Goal: Task Accomplishment & Management: Complete application form

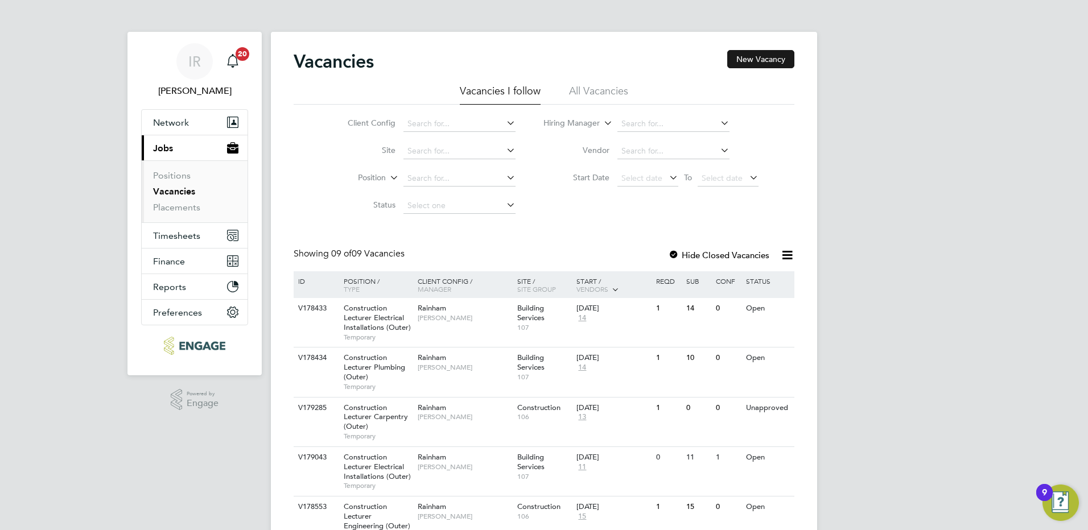
drag, startPoint x: 758, startPoint y: 59, endPoint x: 752, endPoint y: 64, distance: 7.3
click at [758, 59] on button "New Vacancy" at bounding box center [760, 59] width 67 height 18
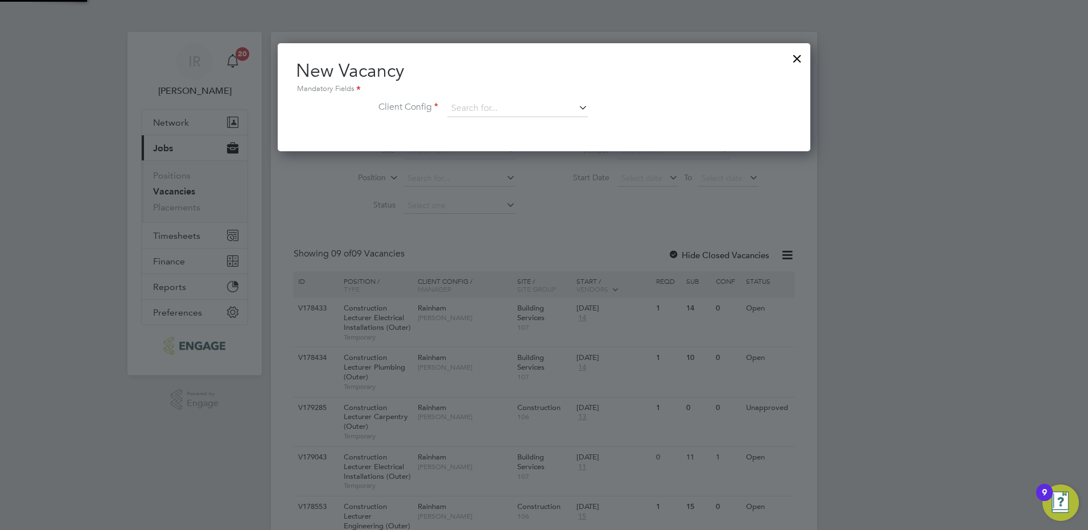
scroll to position [108, 533]
click at [509, 98] on div "New Vacancy Mandatory Fields Client Config" at bounding box center [544, 93] width 496 height 69
click at [499, 115] on input at bounding box center [517, 108] width 141 height 17
click at [486, 256] on li "Rainham" at bounding box center [525, 263] width 157 height 15
type input "Rainham"
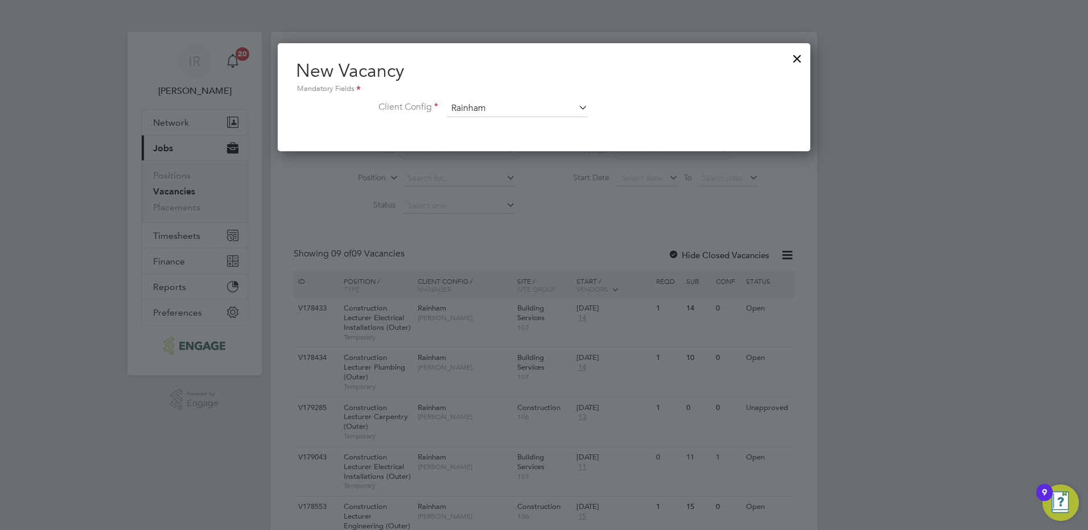
scroll to position [192, 533]
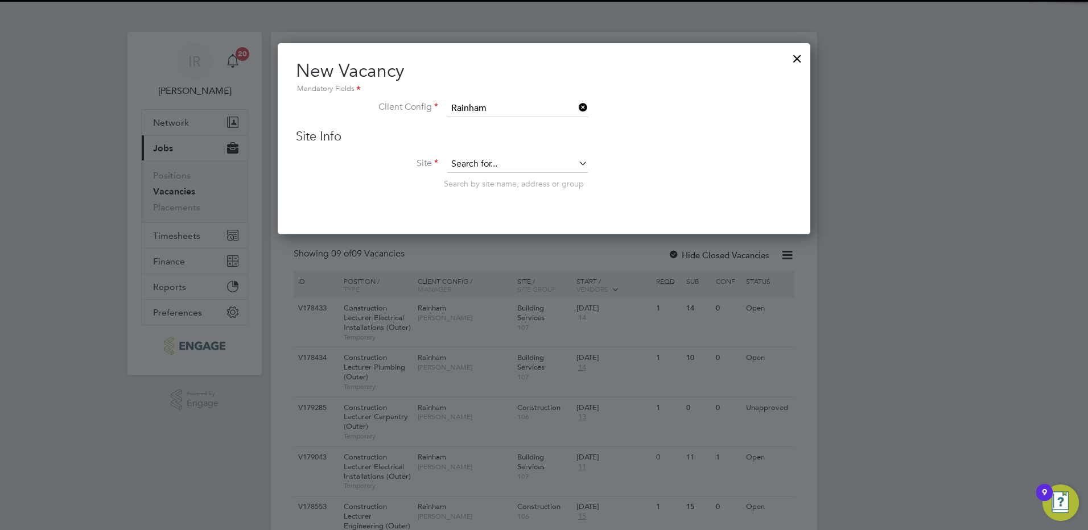
click at [497, 162] on input at bounding box center [517, 164] width 141 height 17
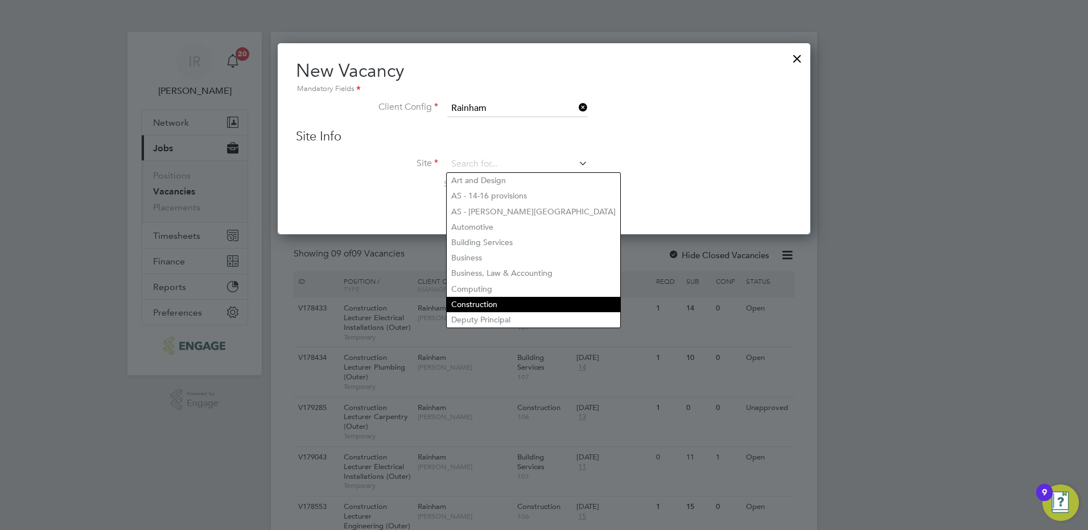
click at [488, 305] on li "Construction" at bounding box center [534, 304] width 174 height 15
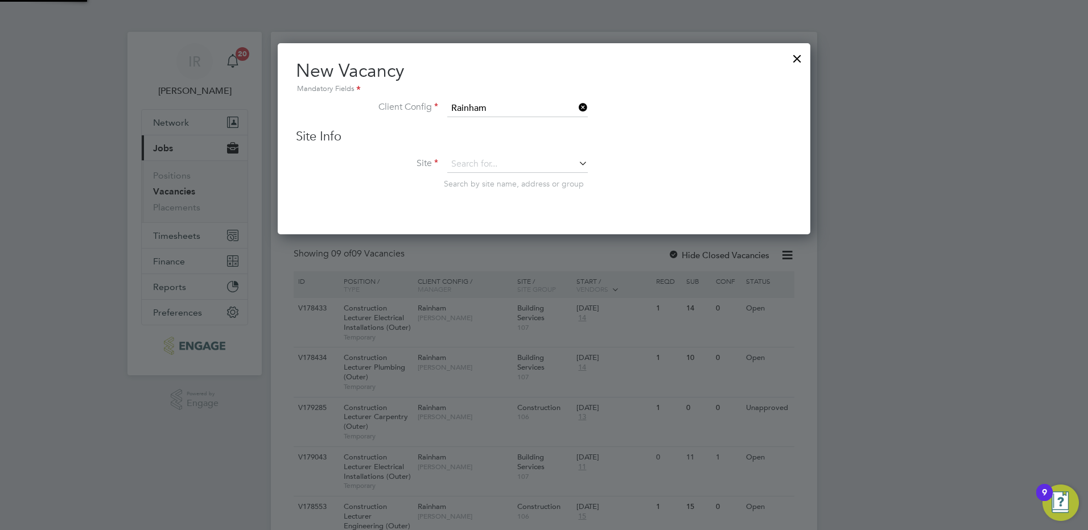
type input "Construction"
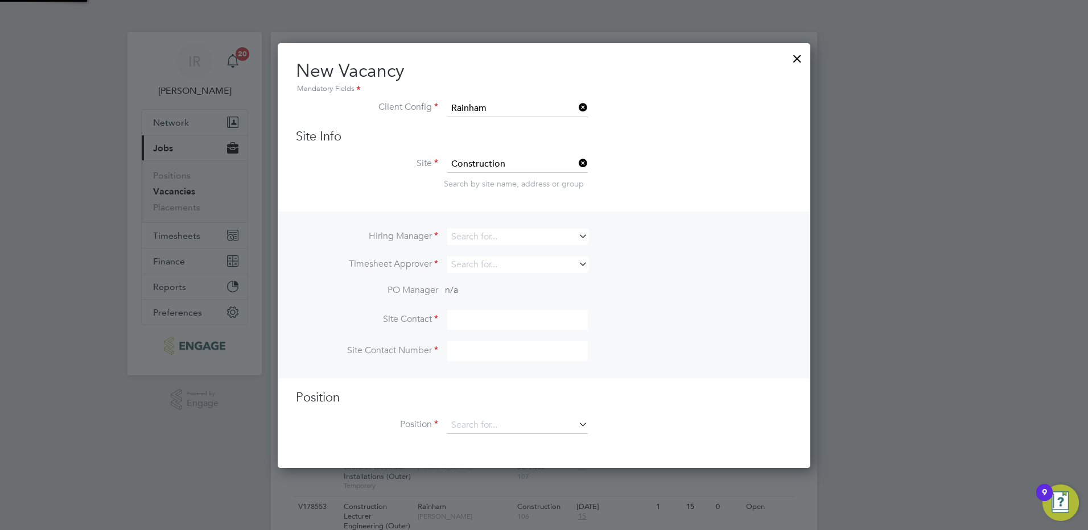
scroll to position [426, 533]
click at [495, 235] on input at bounding box center [517, 237] width 141 height 17
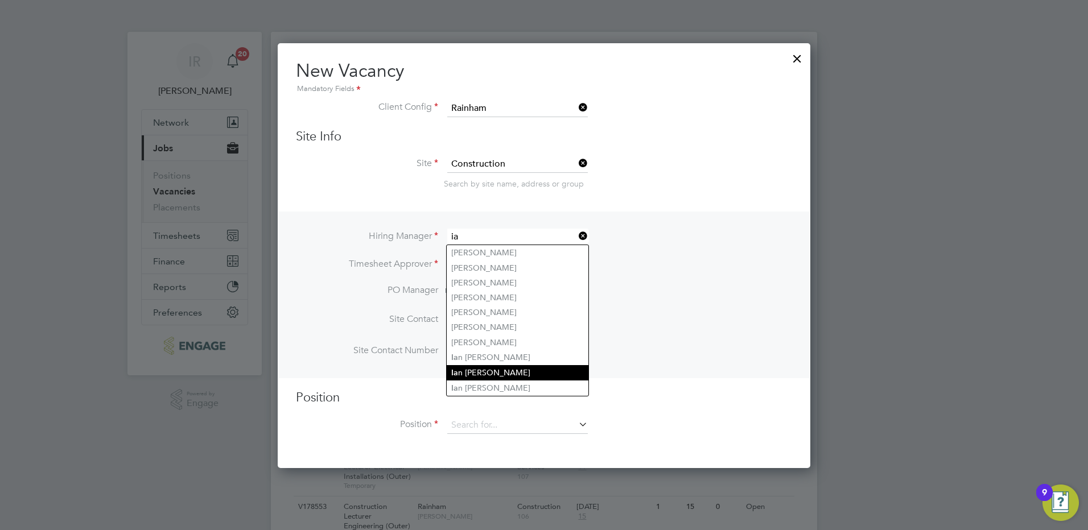
click at [492, 367] on li "Ia n Rist" at bounding box center [518, 372] width 142 height 15
type input "[PERSON_NAME]"
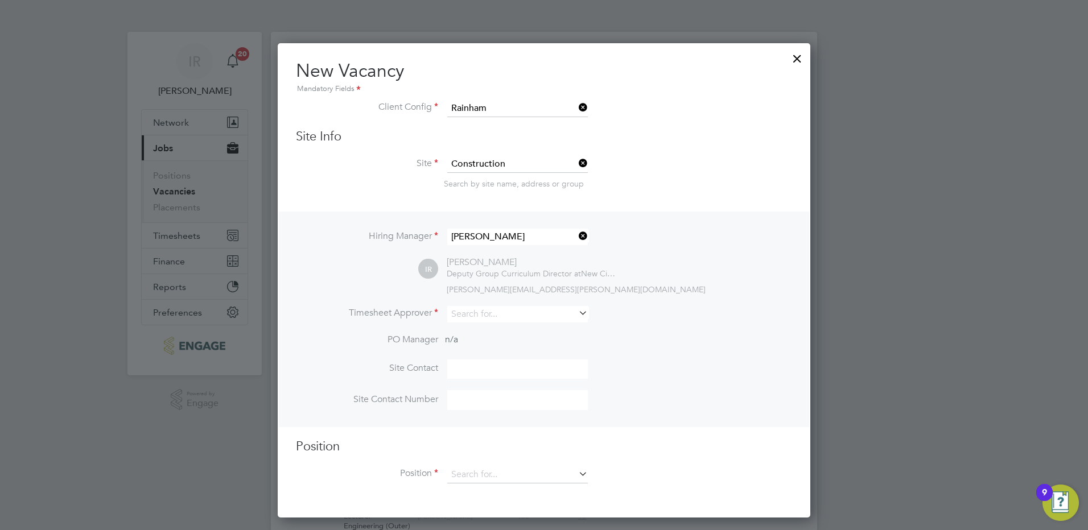
scroll to position [476, 533]
click at [474, 316] on input at bounding box center [517, 314] width 141 height 17
click at [476, 339] on li "Ian Rist" at bounding box center [518, 346] width 142 height 15
type input "[PERSON_NAME]"
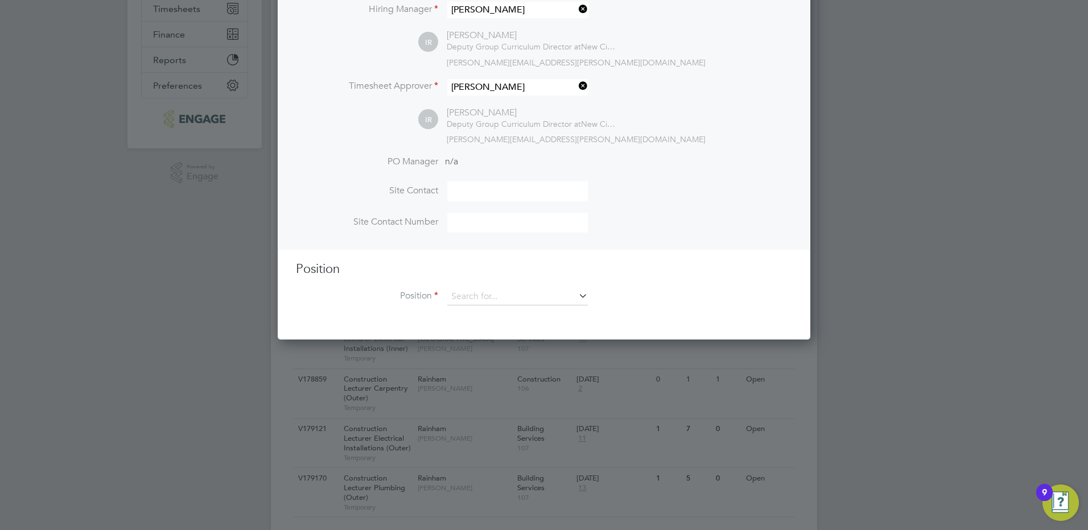
scroll to position [228, 0]
click at [487, 298] on input at bounding box center [517, 296] width 141 height 17
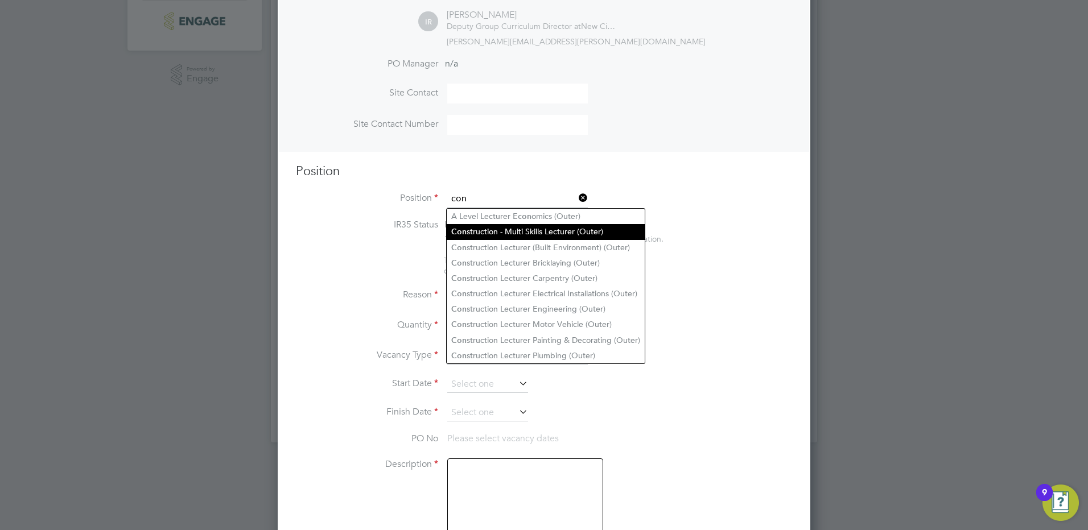
scroll to position [342, 0]
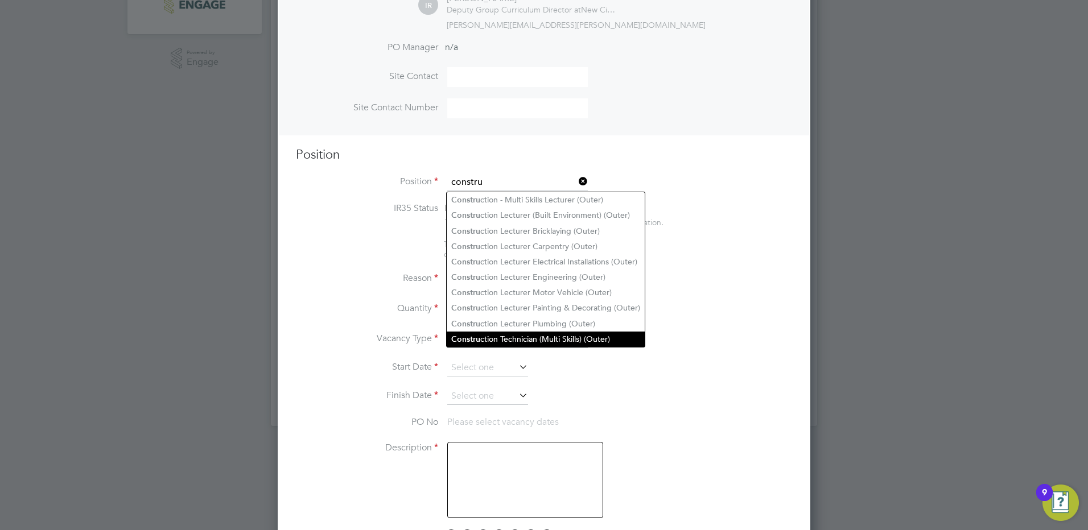
type input "constru"
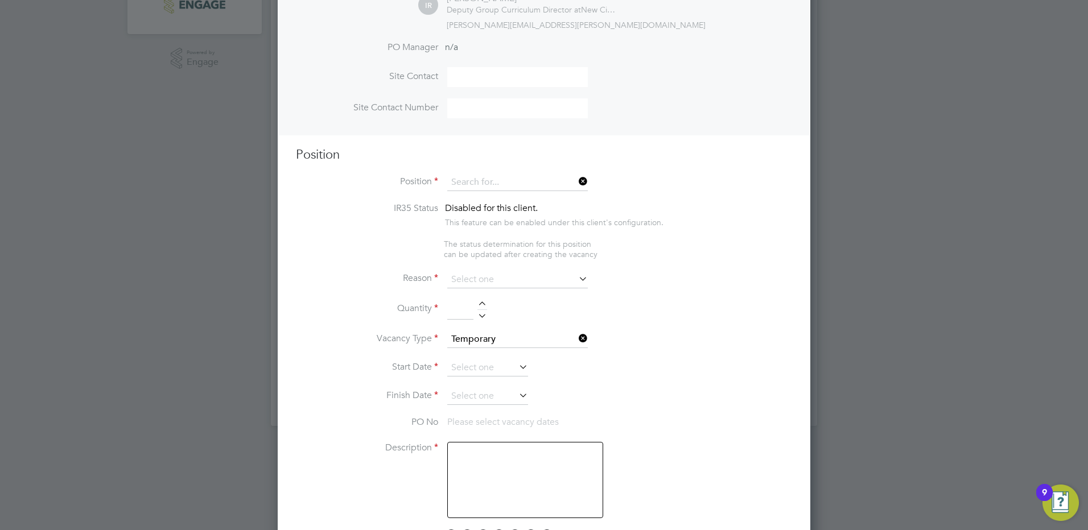
scroll to position [256, 0]
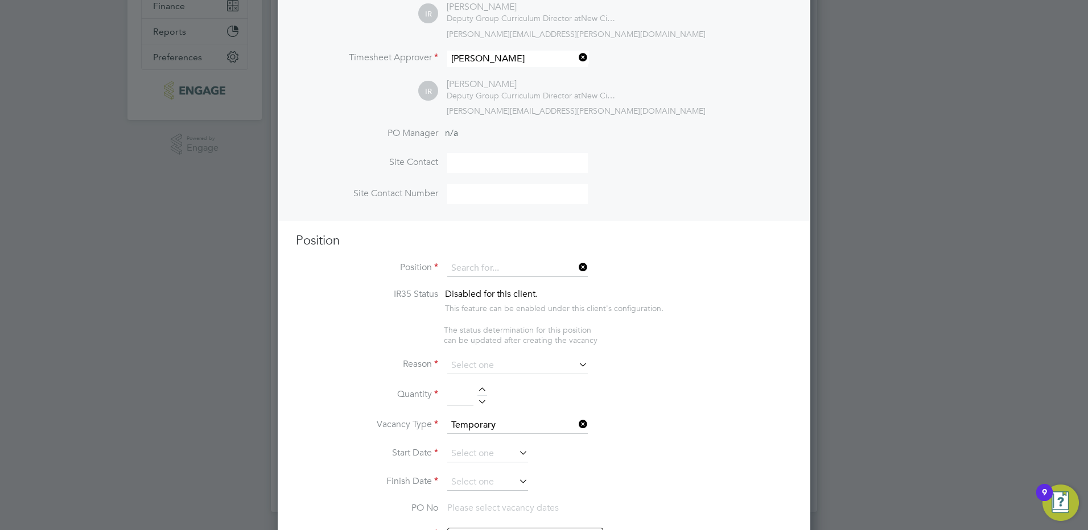
click at [515, 331] on div "Vacancies New Vacancy Vacancies I follow All Vacancies Client Config Site Posit…" at bounding box center [544, 144] width 546 height 736
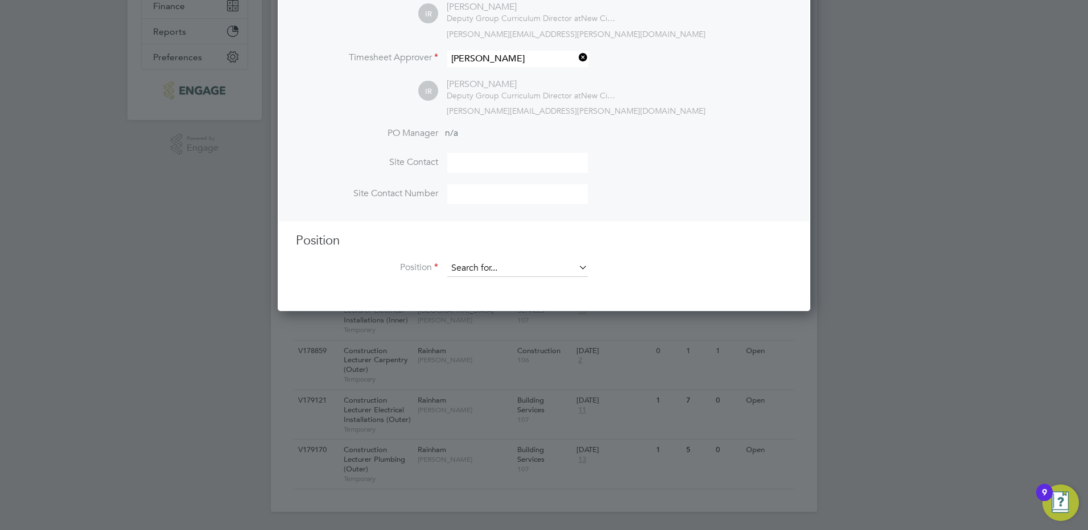
click at [505, 266] on input at bounding box center [517, 268] width 141 height 17
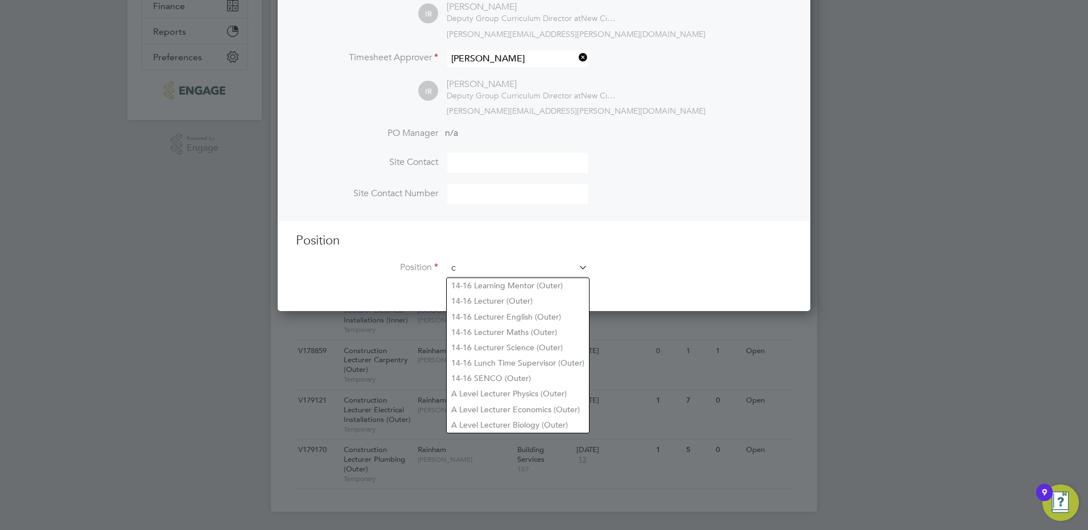
scroll to position [1754, 533]
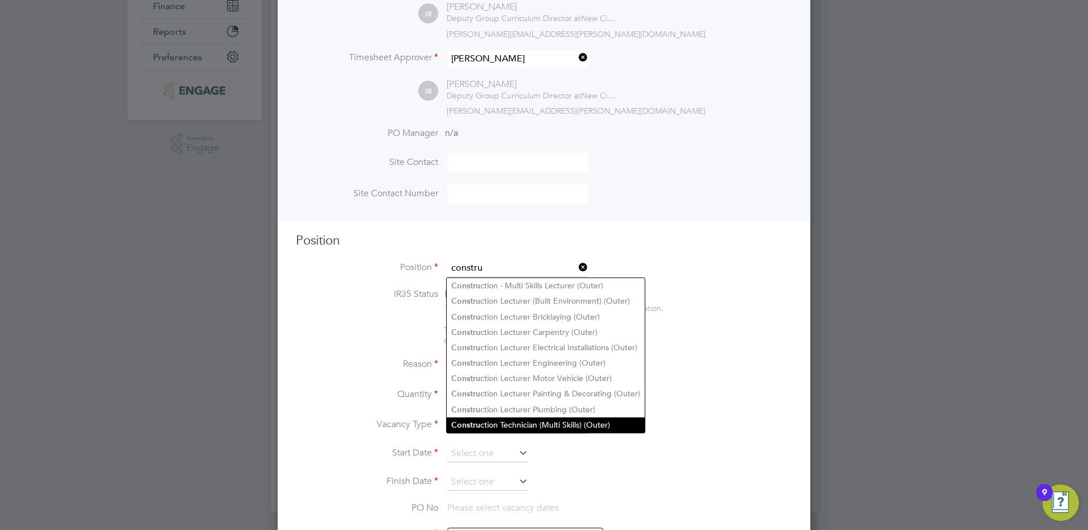
type input "constru"
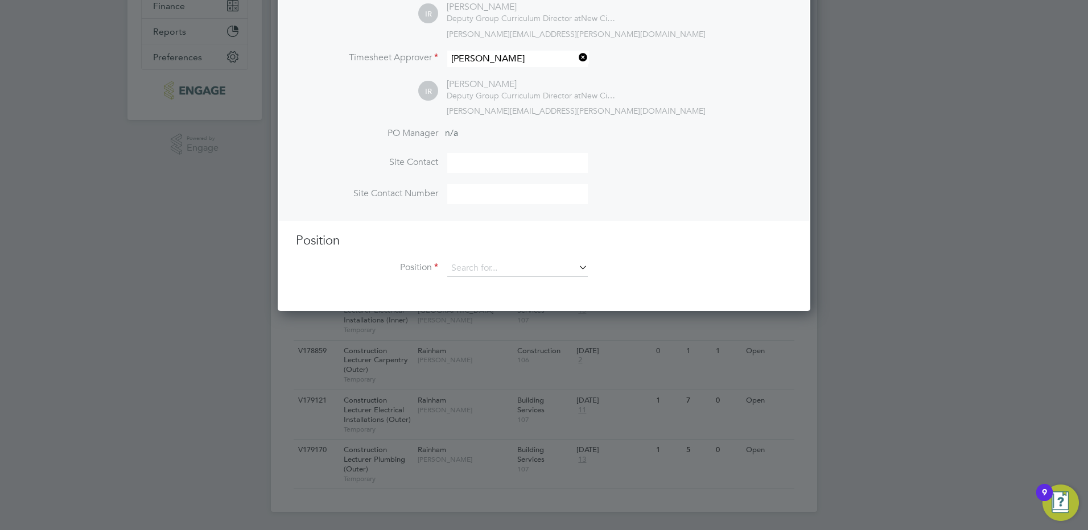
scroll to position [525, 533]
click at [553, 419] on div "Vacancies New Vacancy Vacancies I follow All Vacancies Client Config Site Posit…" at bounding box center [544, 144] width 546 height 736
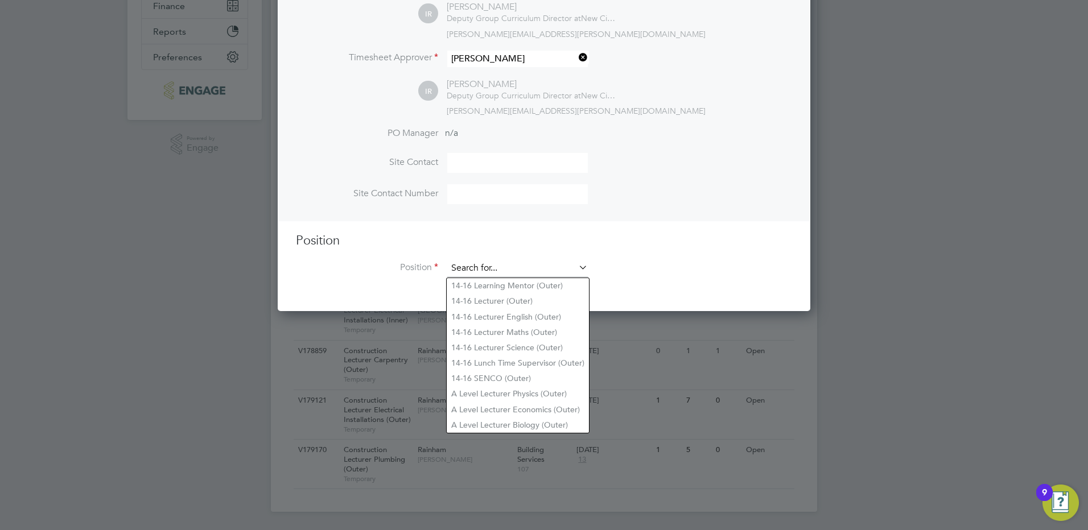
click at [545, 268] on input at bounding box center [517, 268] width 141 height 17
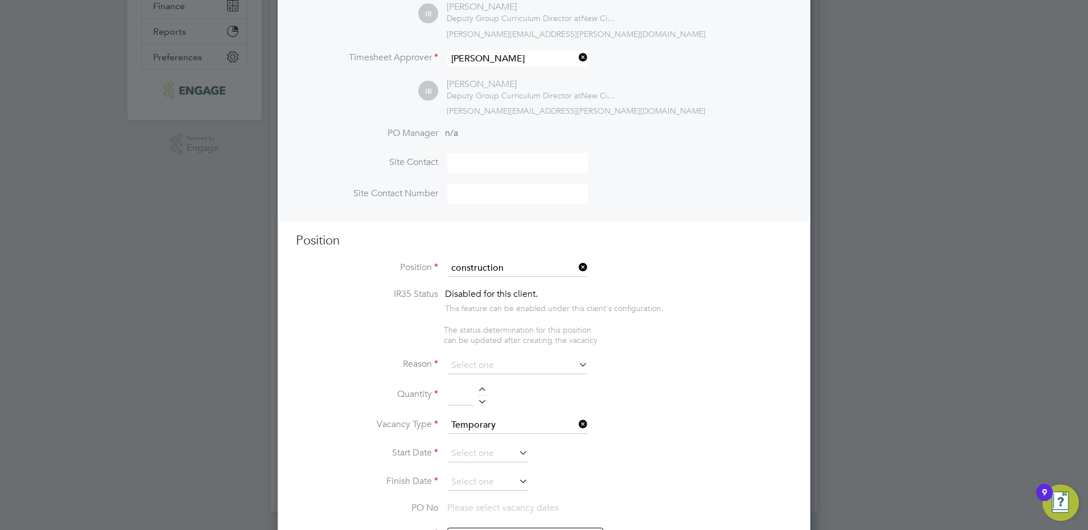
click at [513, 418] on li "Construction Technician (Multi Skills) (Outer)" at bounding box center [545, 425] width 197 height 15
type input "Construction Technician (Multi Skills) (Outer)"
type textarea "PURPOSE OF JOB: • To provide an effective and efficient technical service. MAIN…"
click at [513, 414] on div "Vacancies New Vacancy Vacancies I follow All Vacancies Client Config Site Posit…" at bounding box center [544, 144] width 546 height 736
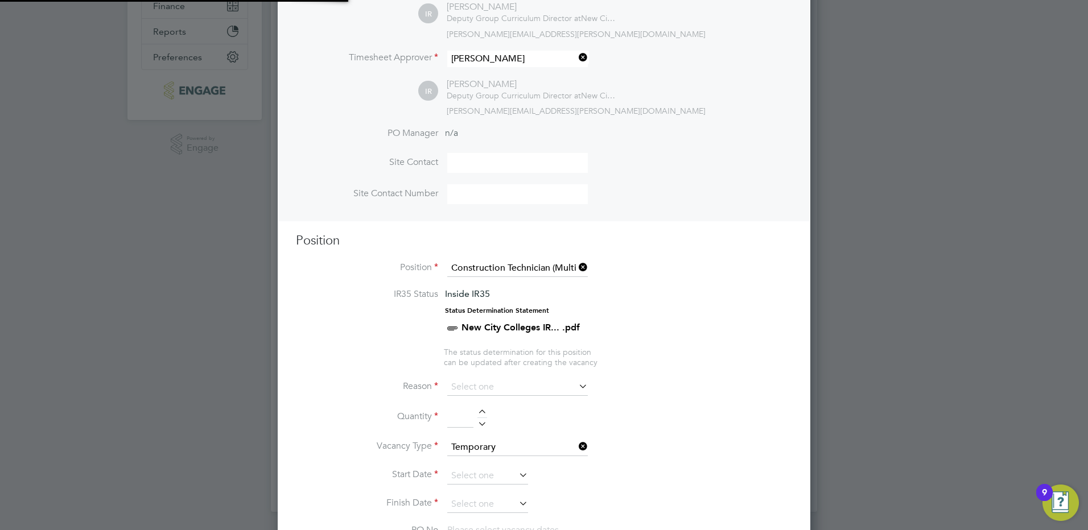
scroll to position [34, 60]
click at [699, 298] on li "IR35 Status Inside IR35 Status Determination Statement New City Colleges IR... …" at bounding box center [544, 318] width 496 height 58
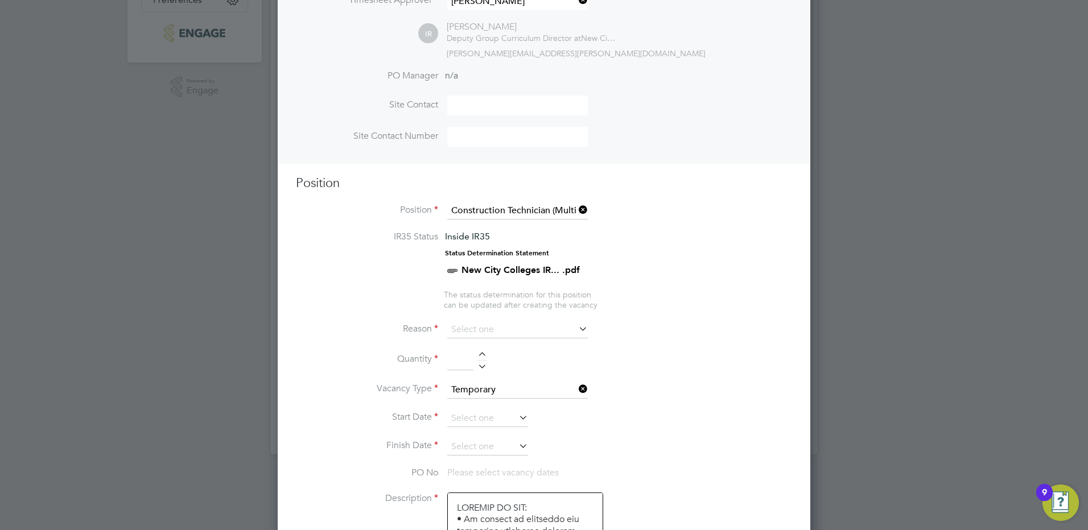
scroll to position [369, 0]
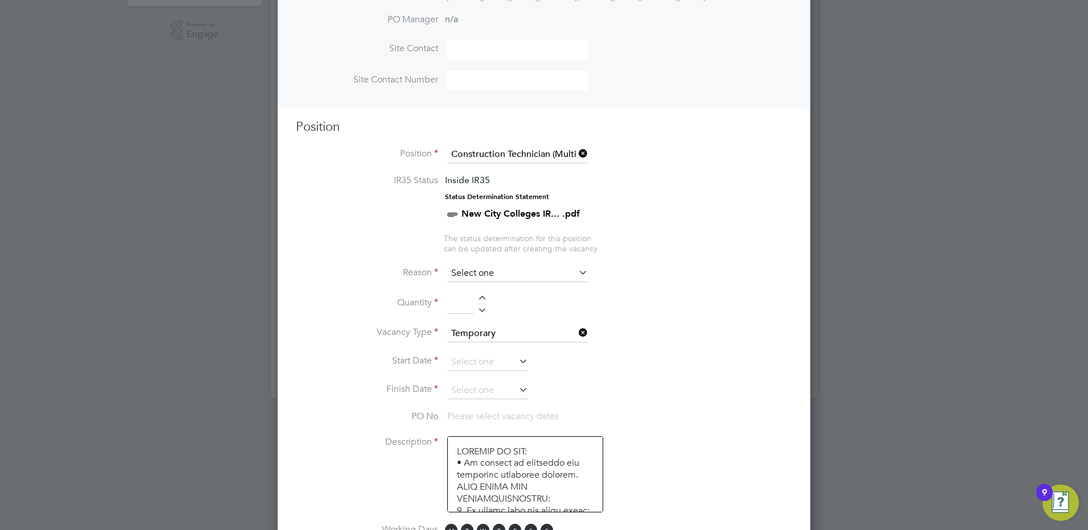
click at [544, 276] on input at bounding box center [517, 273] width 141 height 17
click at [515, 322] on li "Extra Work" at bounding box center [518, 319] width 142 height 15
type input "Extra Work"
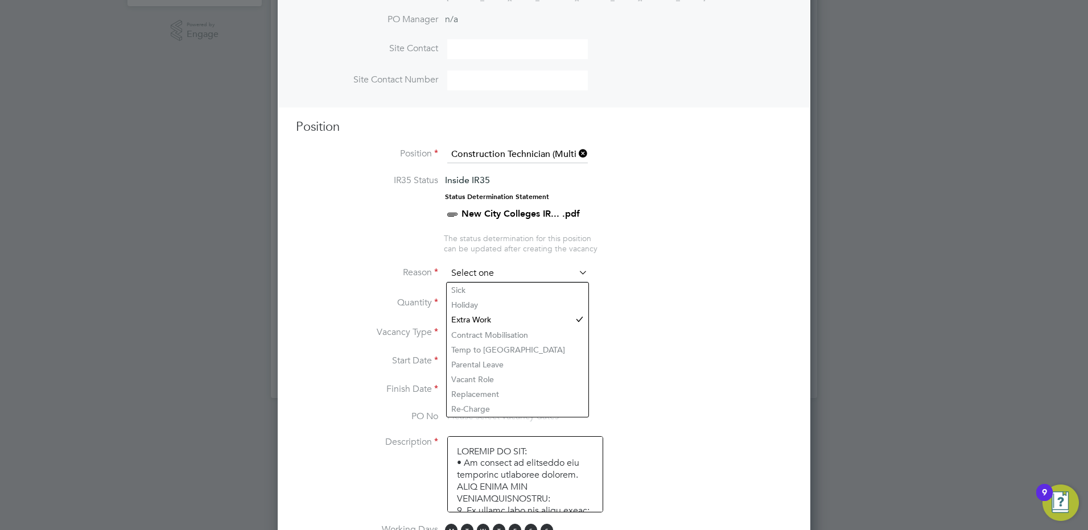
click at [489, 278] on input at bounding box center [517, 273] width 141 height 17
click at [493, 379] on li "Vacant Role" at bounding box center [518, 379] width 142 height 15
type input "Vacant Role"
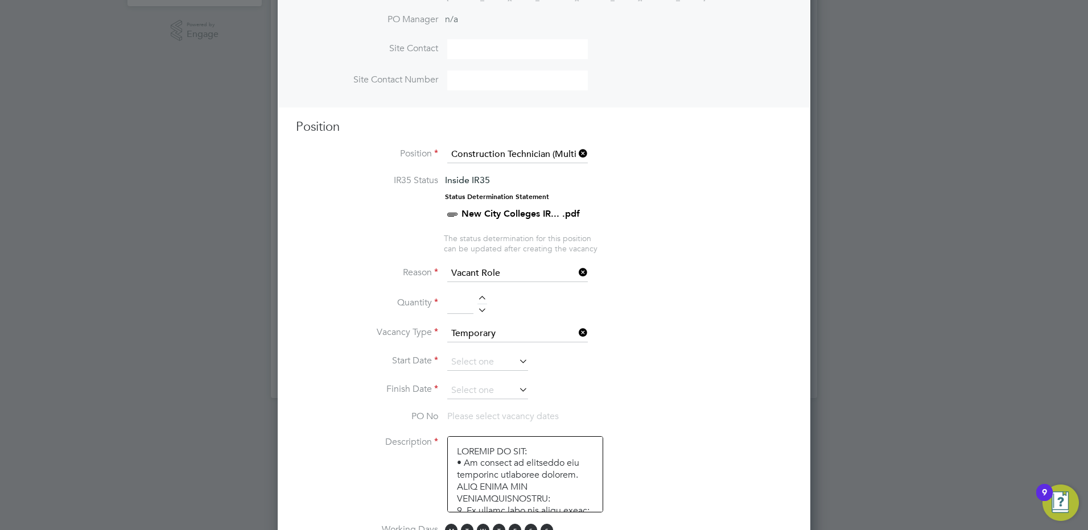
click at [482, 299] on div at bounding box center [483, 300] width 10 height 8
type input "1"
drag, startPoint x: 811, startPoint y: 277, endPoint x: 767, endPoint y: 290, distance: 45.7
click at [805, 277] on div "Vacancies New Vacancy Vacancies I follow All Vacancies Client Config Site Posit…" at bounding box center [544, 30] width 546 height 736
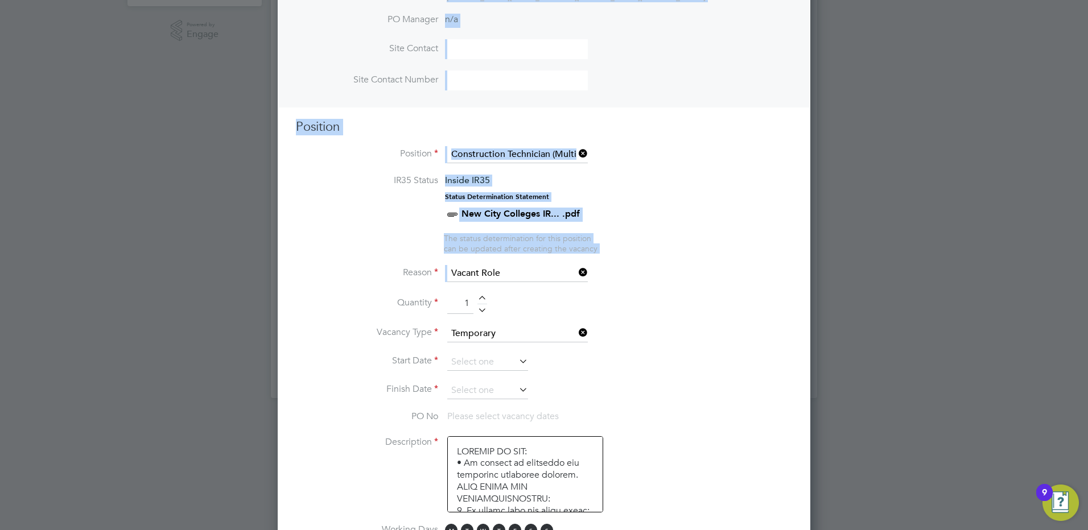
click at [517, 360] on icon at bounding box center [517, 361] width 0 height 16
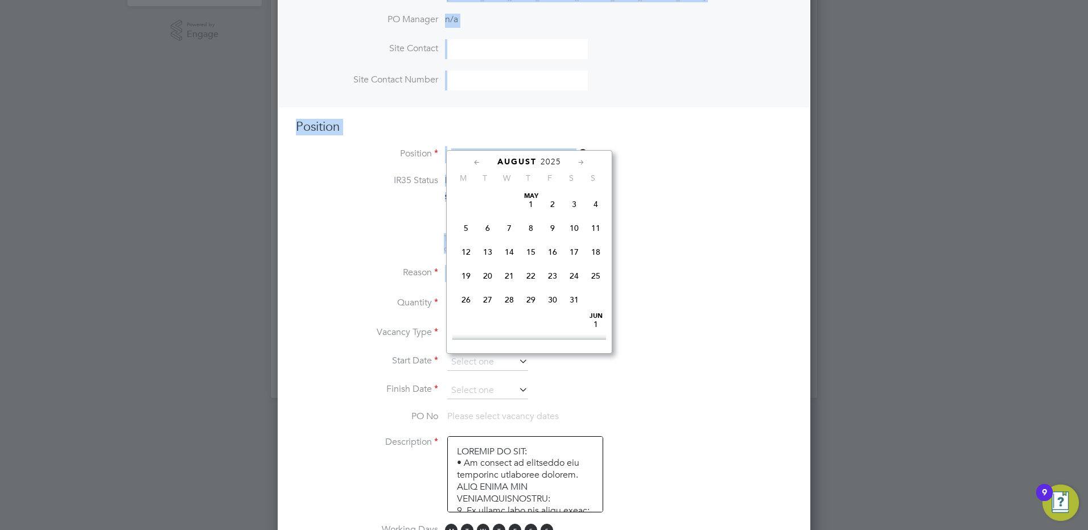
scroll to position [443, 0]
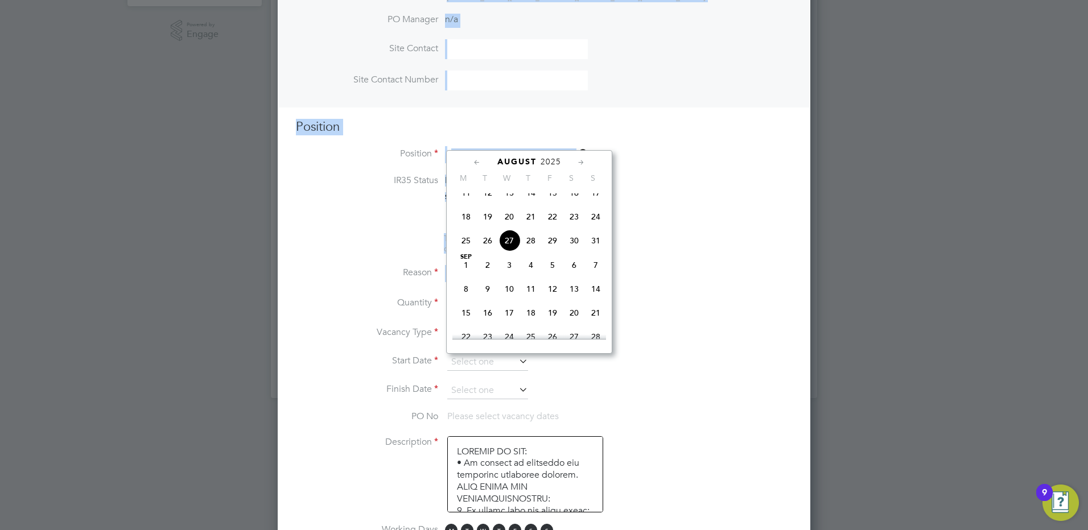
click at [467, 276] on span "Sep 1" at bounding box center [466, 265] width 22 height 22
type input "[DATE]"
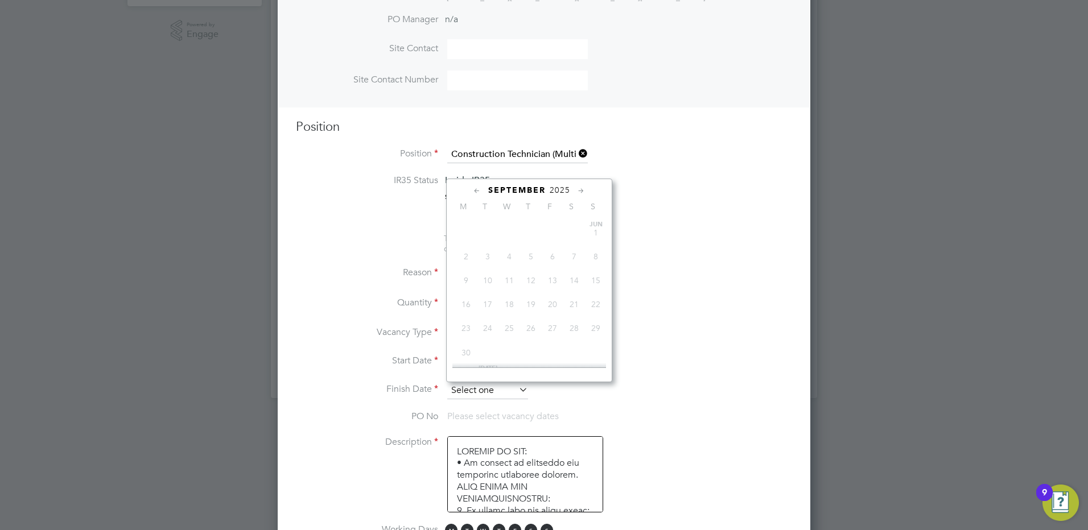
click at [509, 390] on input at bounding box center [487, 390] width 81 height 17
click at [534, 303] on span "23" at bounding box center [531, 293] width 22 height 22
type input "[DATE]"
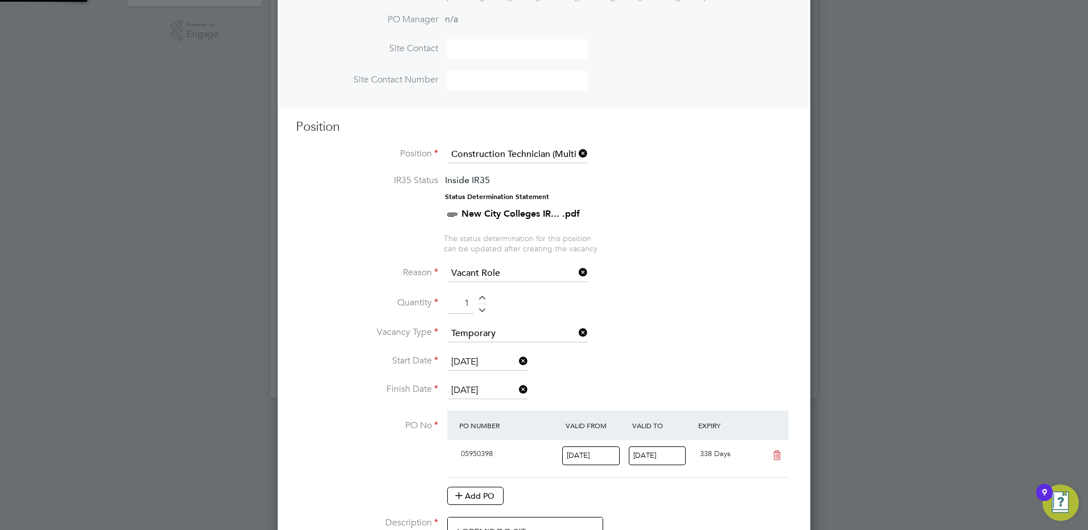
scroll to position [19, 107]
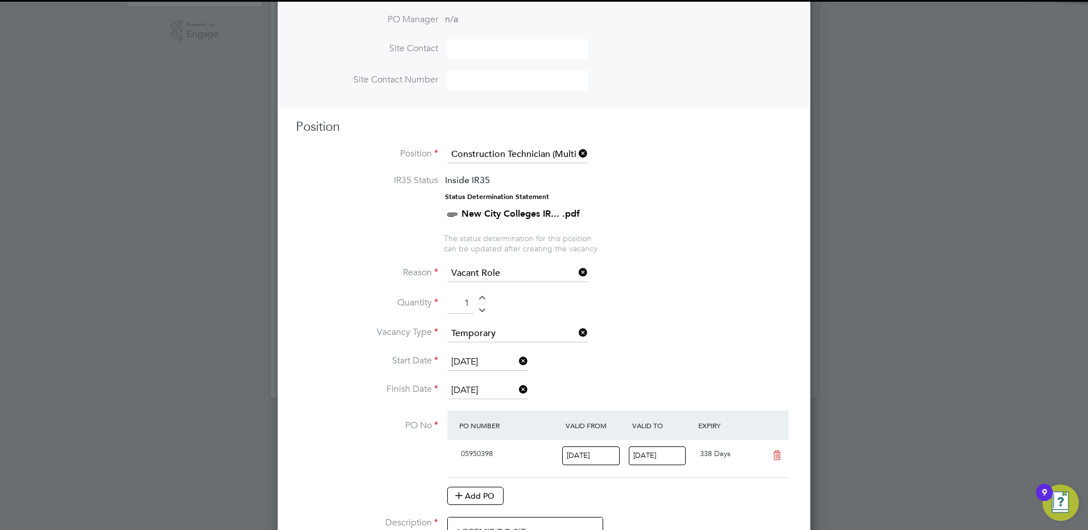
click at [699, 298] on li "Quantity 1" at bounding box center [544, 310] width 496 height 32
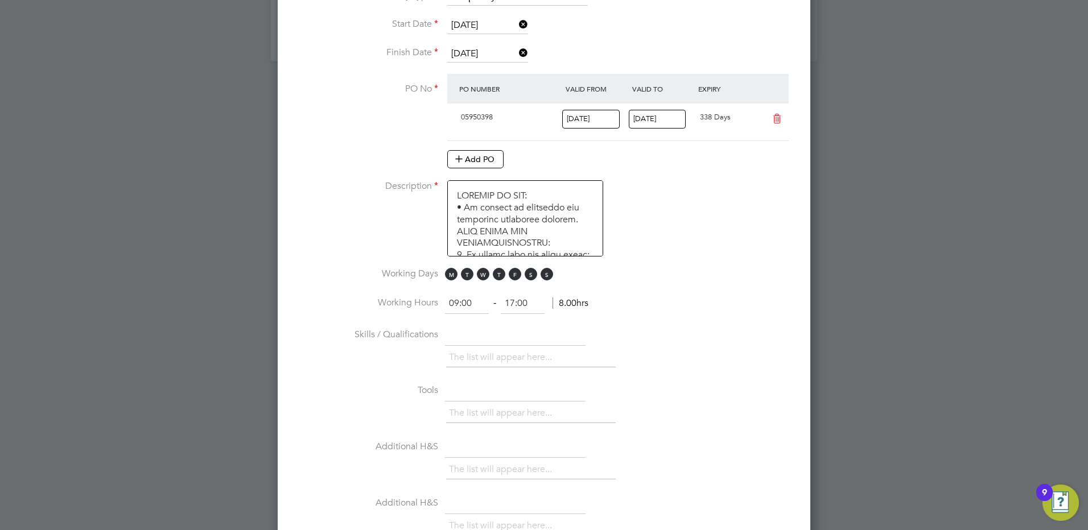
scroll to position [711, 0]
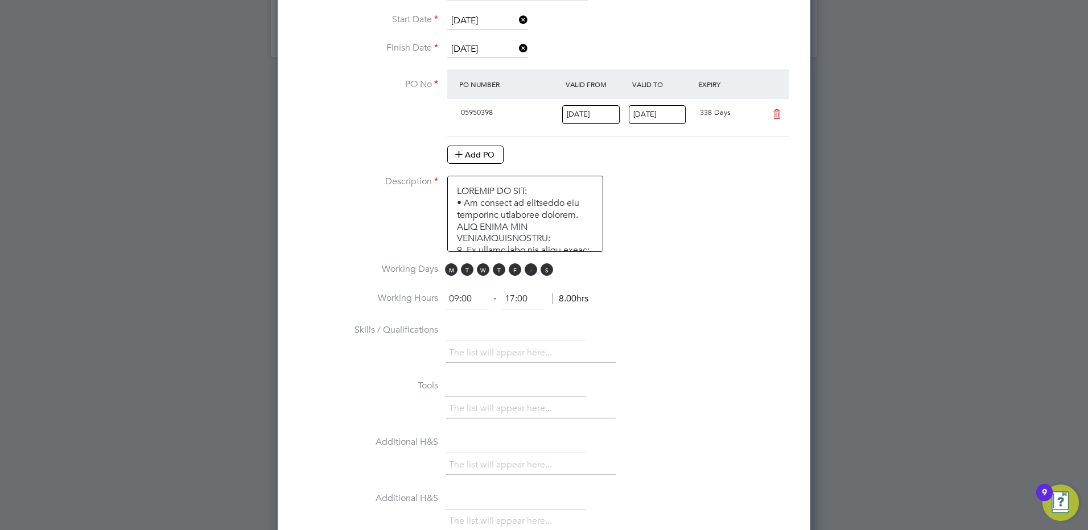
click at [532, 269] on span "S" at bounding box center [531, 270] width 13 height 13
click at [551, 269] on span "S" at bounding box center [547, 270] width 13 height 13
click at [654, 261] on li "Description" at bounding box center [544, 220] width 496 height 88
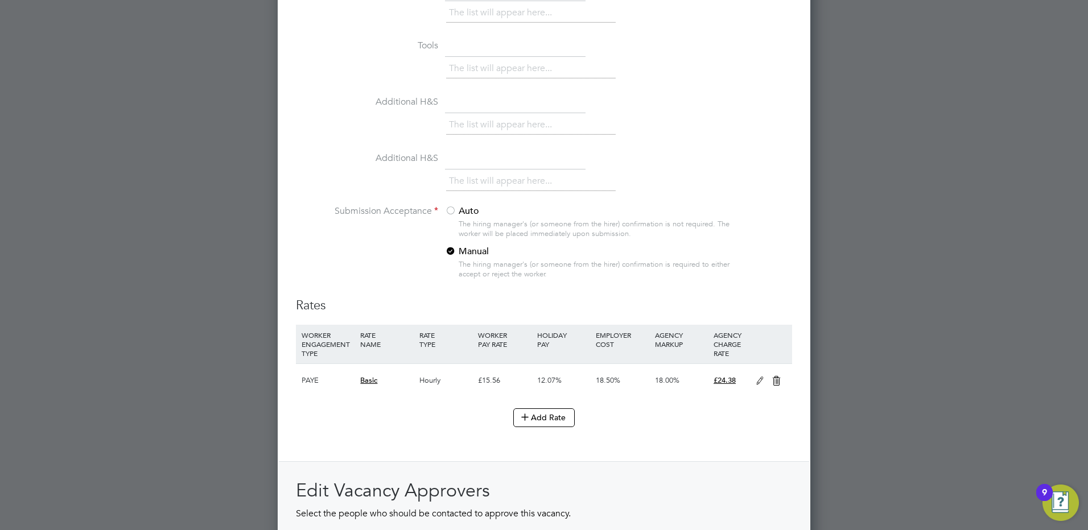
scroll to position [1052, 0]
drag, startPoint x: 555, startPoint y: 423, endPoint x: 591, endPoint y: 398, distance: 43.4
click at [591, 398] on ul "WORKER ENGAGEMENT TYPE RATE NAME RATE TYPE WORKER PAY RATE HOLIDAY PAY EMPLOYER…" at bounding box center [544, 380] width 496 height 113
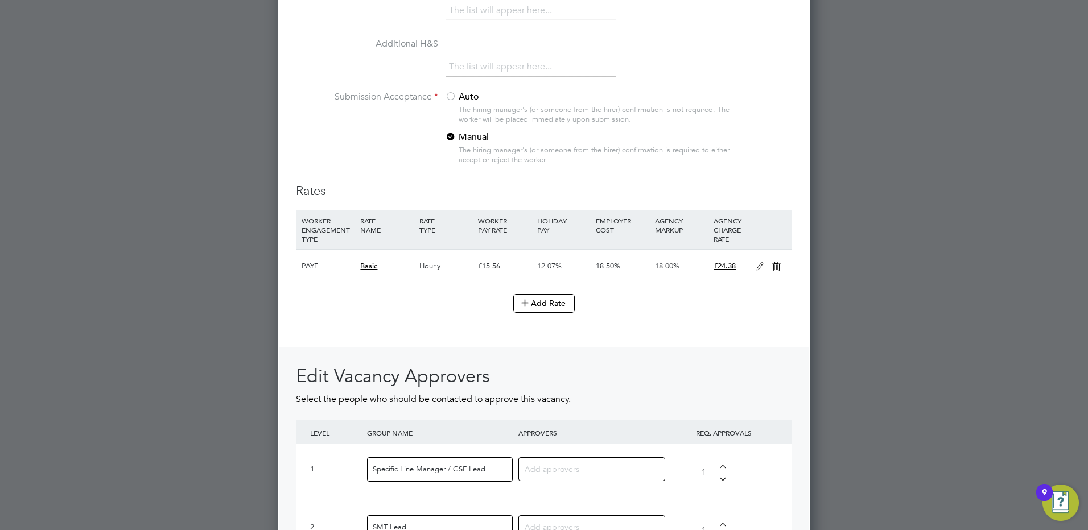
scroll to position [1166, 0]
click at [554, 465] on input at bounding box center [588, 468] width 126 height 15
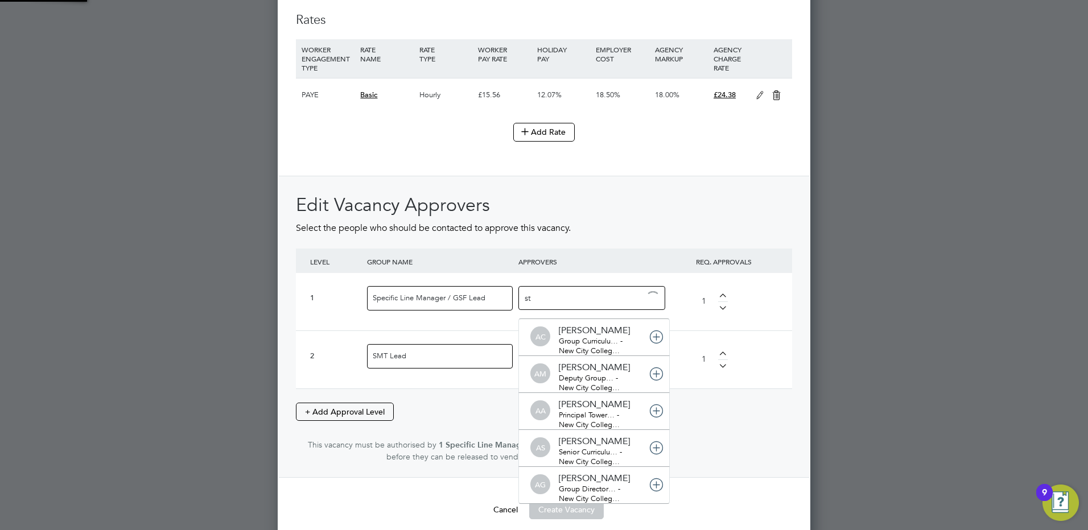
type input "ste"
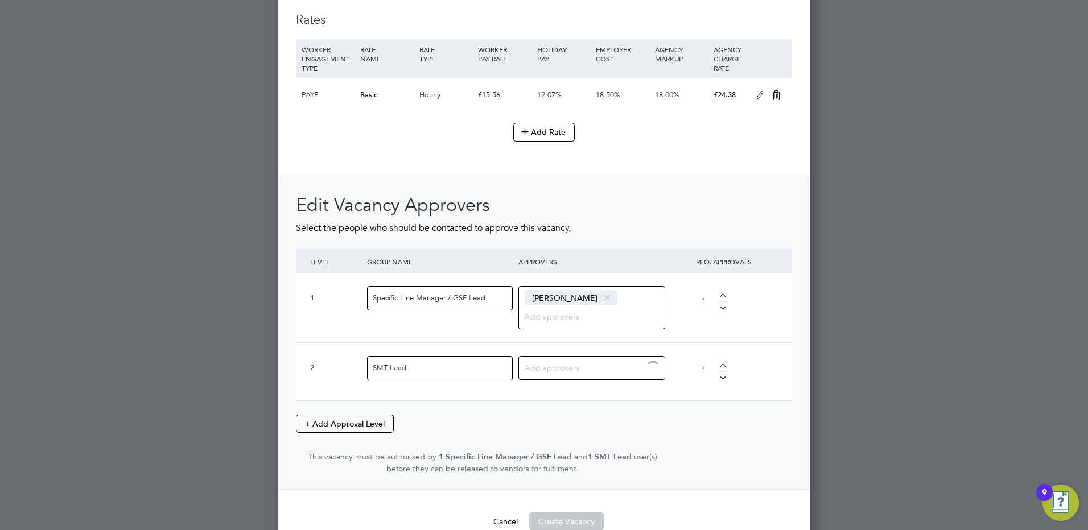
click at [542, 366] on input at bounding box center [588, 367] width 126 height 15
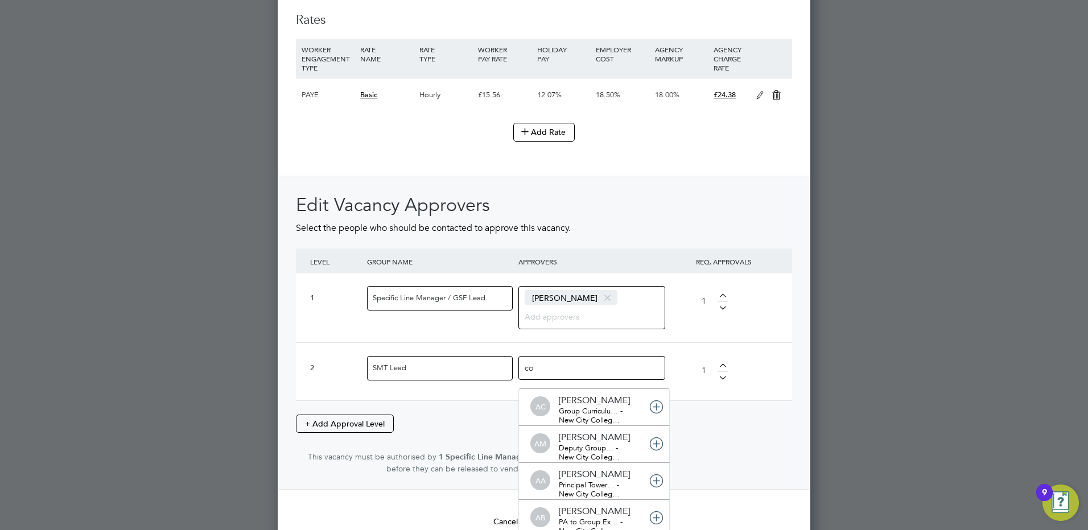
type input "col"
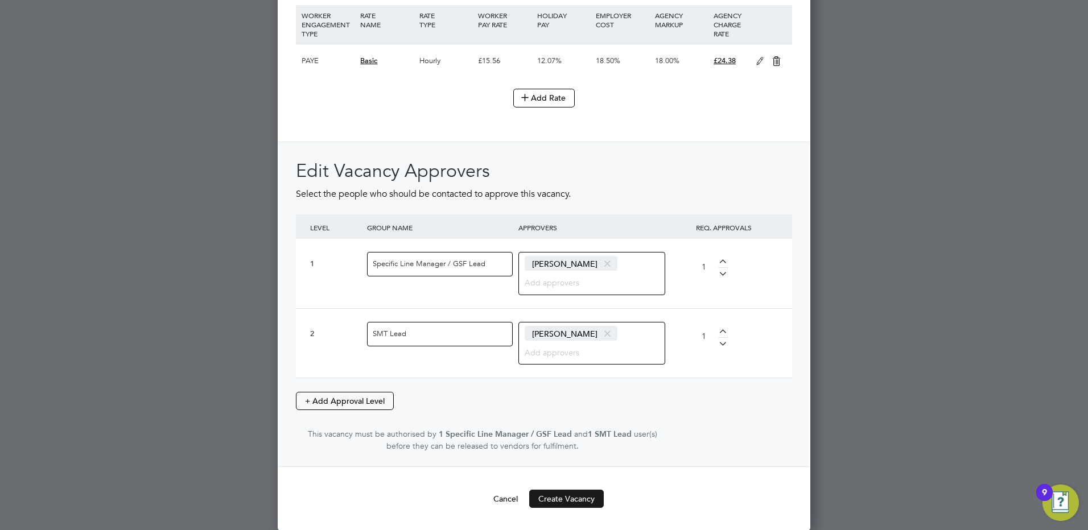
click at [573, 499] on button "Create Vacancy" at bounding box center [566, 499] width 75 height 18
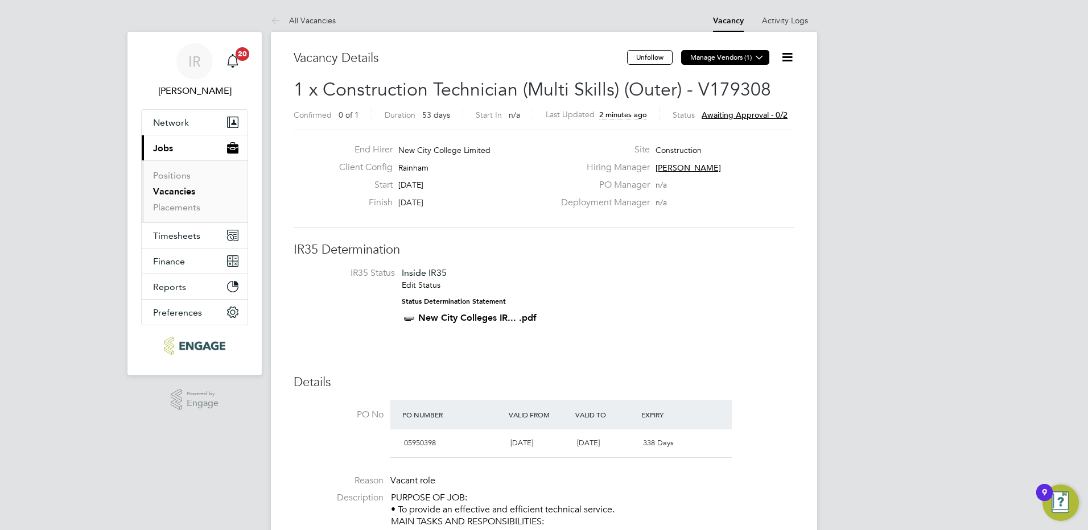
click at [750, 54] on button "Manage Vendors (1)" at bounding box center [725, 57] width 88 height 15
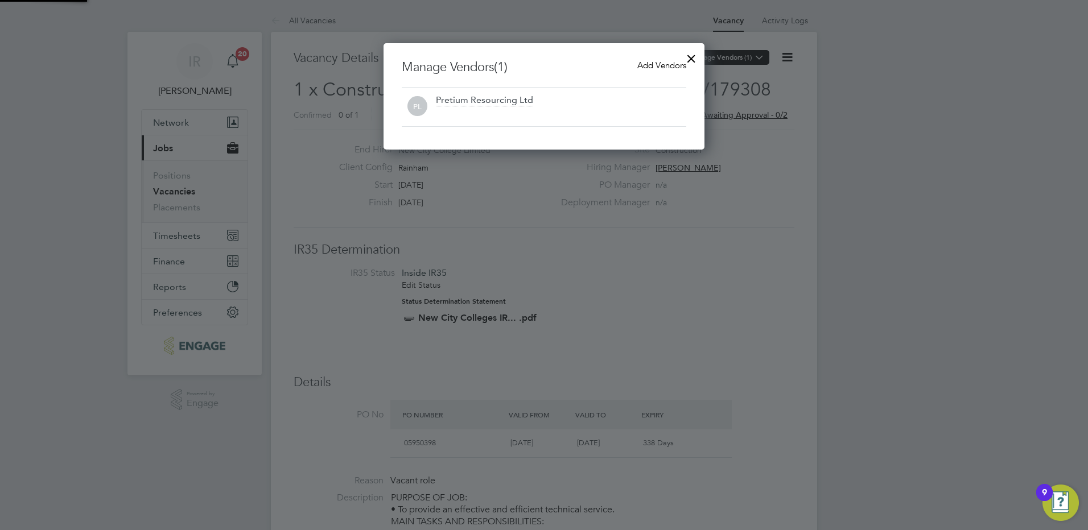
scroll to position [106, 322]
click at [672, 68] on span "Add Vendors" at bounding box center [661, 65] width 49 height 11
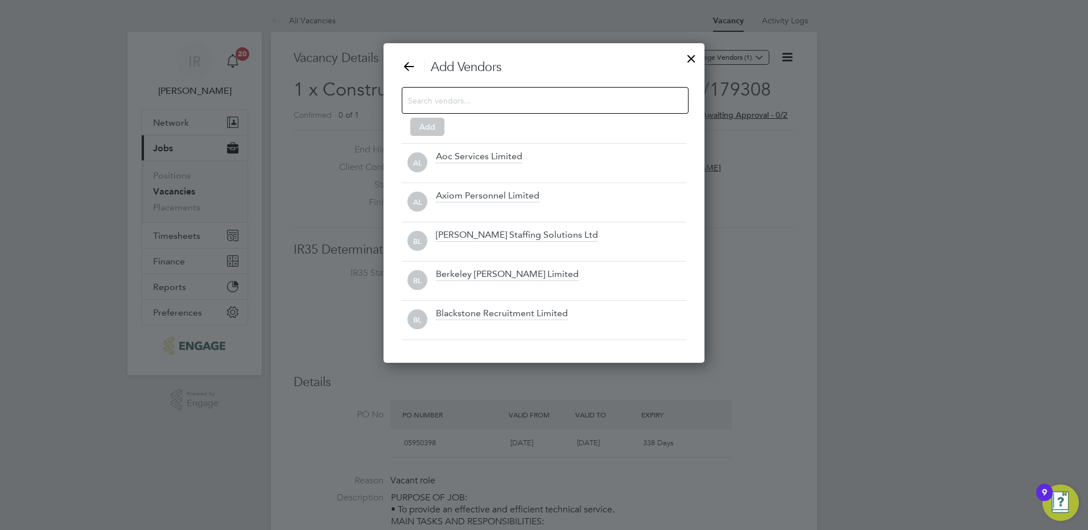
scroll to position [320, 322]
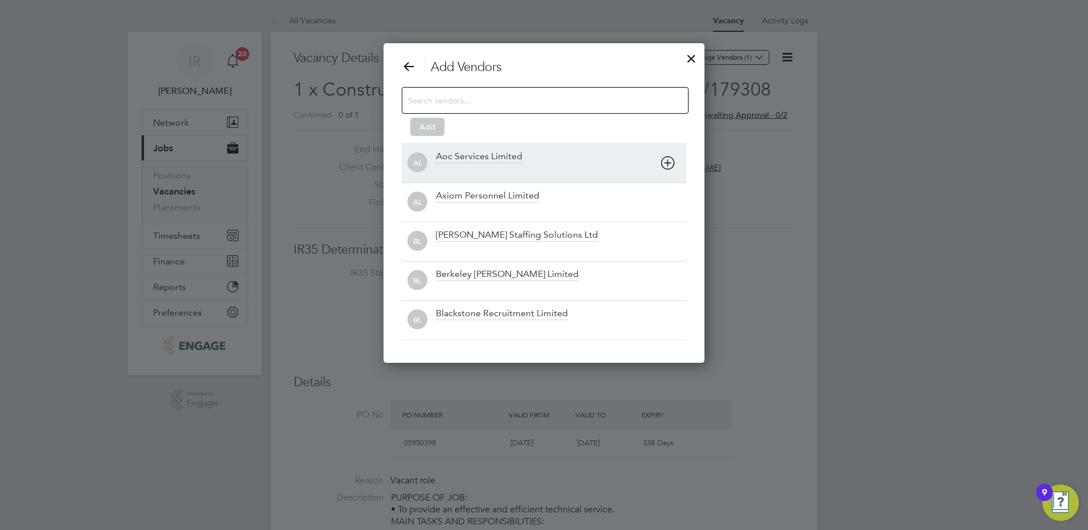
click at [669, 161] on icon at bounding box center [668, 163] width 14 height 14
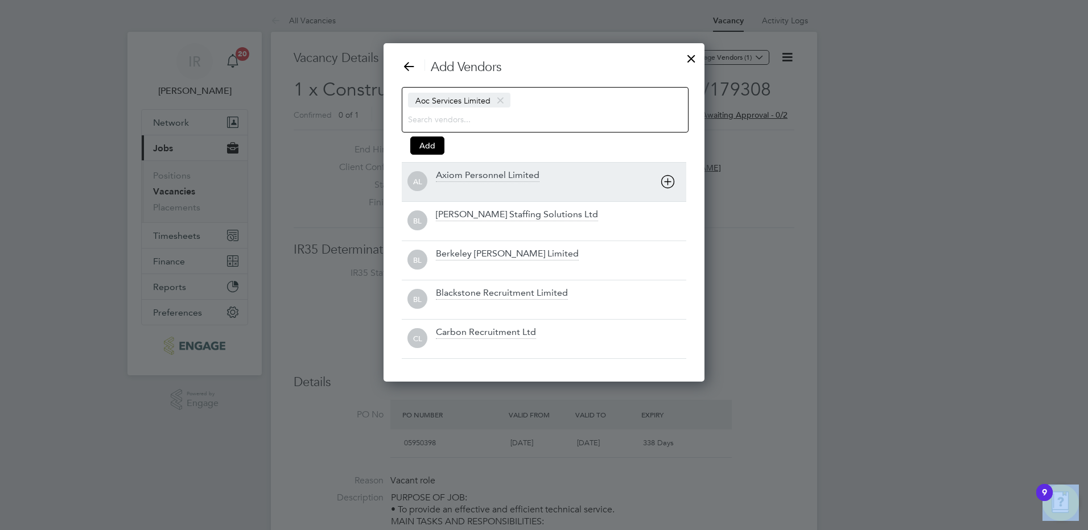
click at [669, 161] on div "Add Vendors Aoc Services Limited Add AL Axiom Personnel Limited BL Barker Ross …" at bounding box center [544, 209] width 285 height 300
click at [670, 175] on icon at bounding box center [668, 182] width 14 height 14
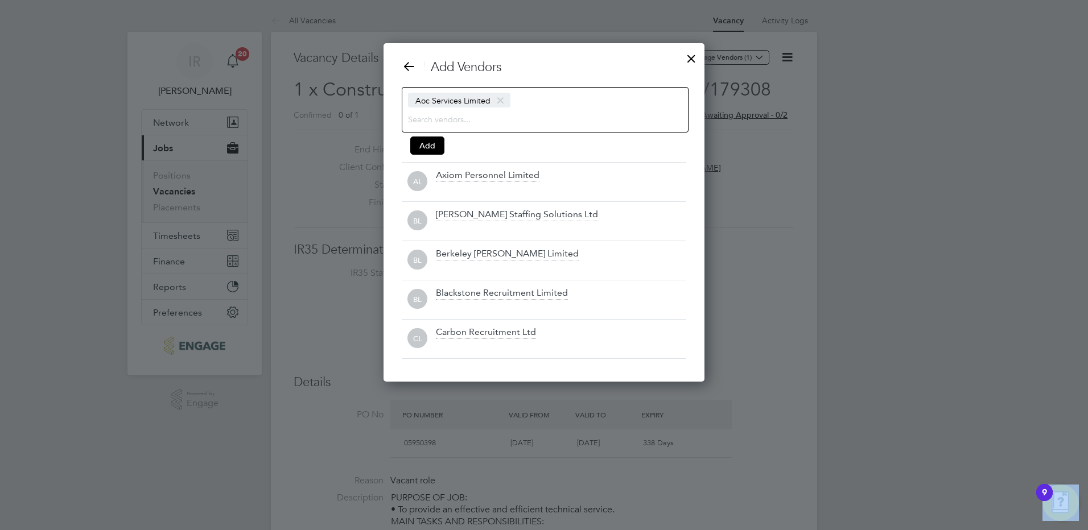
scroll to position [339, 400]
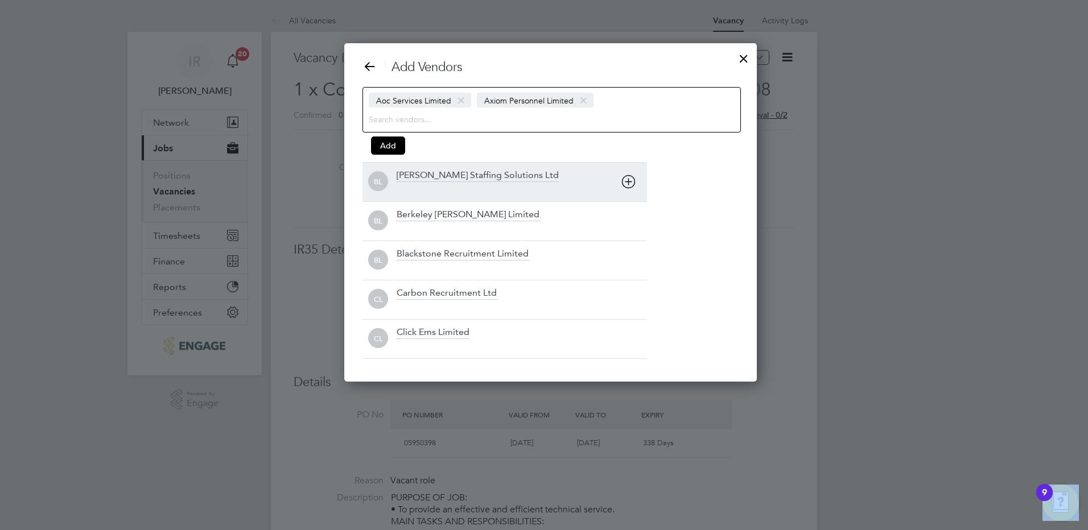
click at [636, 183] on icon at bounding box center [629, 182] width 14 height 14
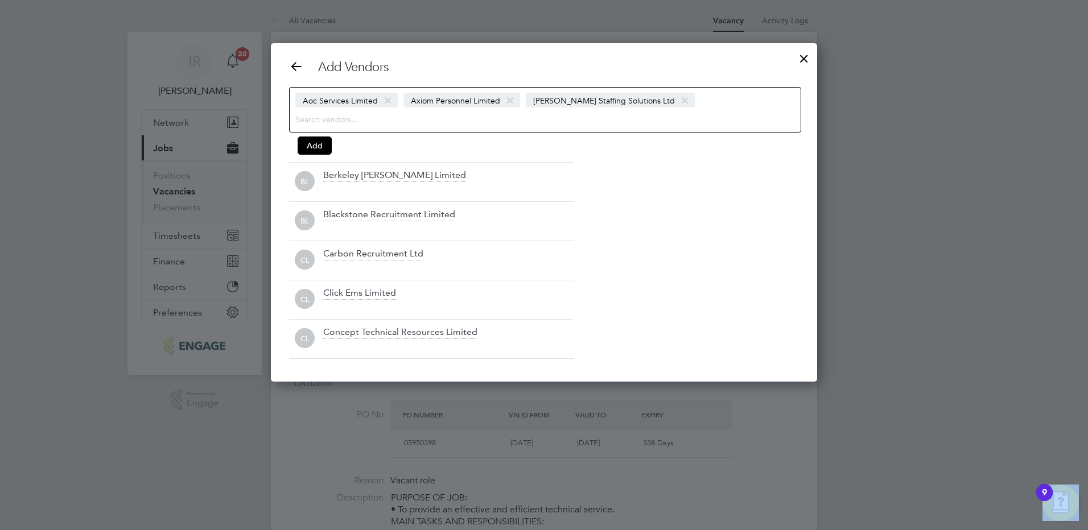
scroll to position [339, 547]
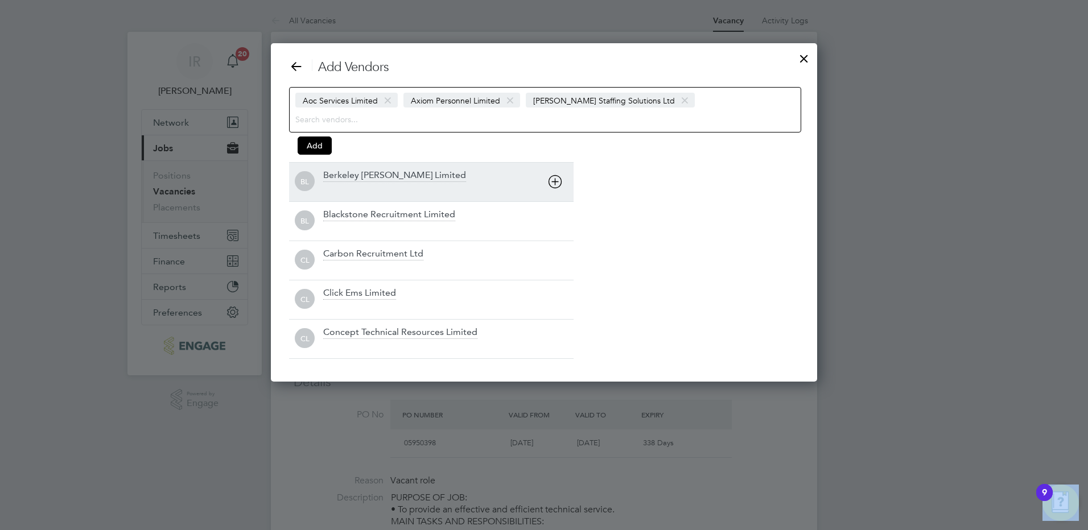
click at [553, 180] on icon at bounding box center [555, 182] width 14 height 14
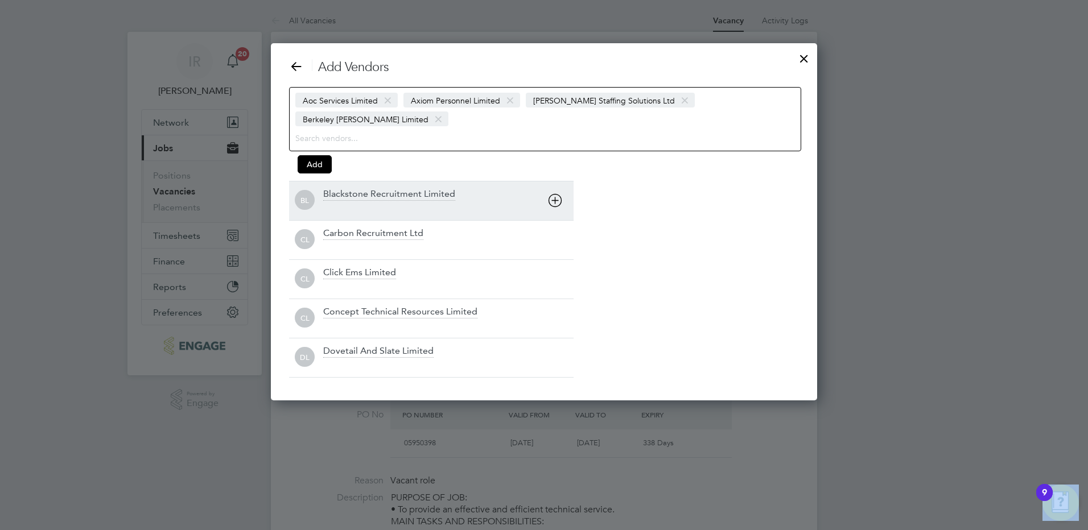
click at [550, 194] on icon at bounding box center [555, 201] width 14 height 14
click at [552, 200] on icon at bounding box center [555, 201] width 14 height 14
click at [553, 208] on icon at bounding box center [555, 201] width 14 height 14
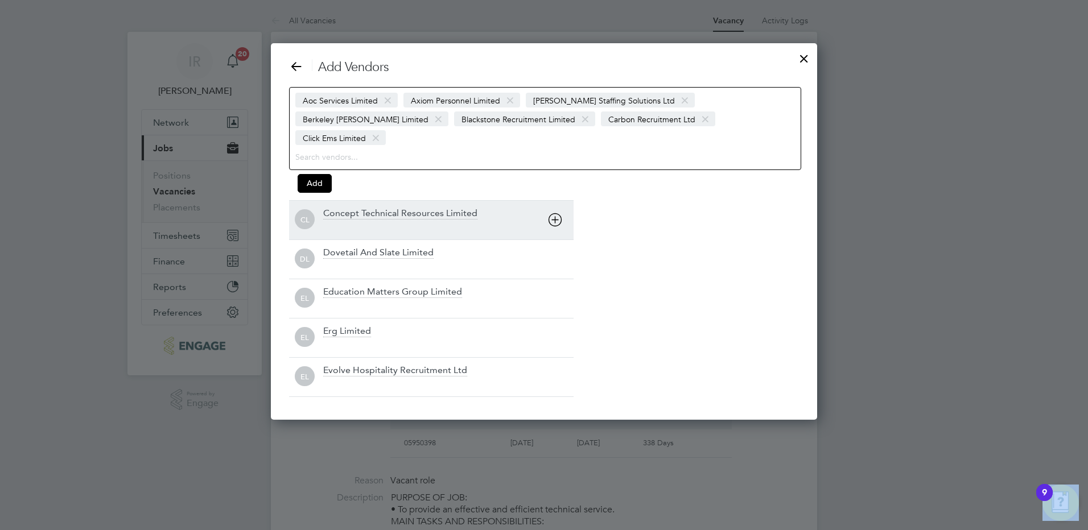
click at [553, 213] on icon at bounding box center [555, 220] width 14 height 14
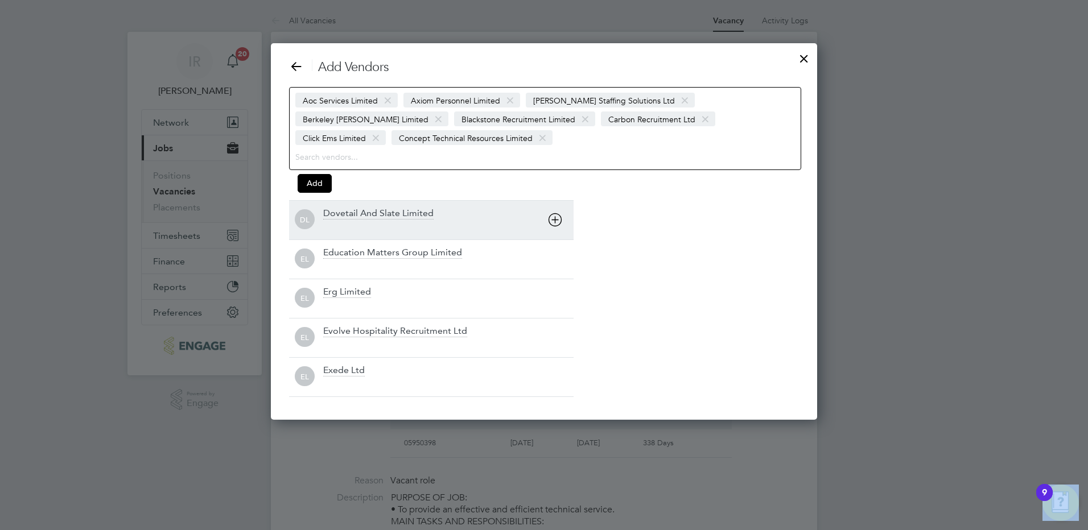
scroll to position [377, 547]
click at [553, 209] on div "Dovetail And Slate Limited" at bounding box center [448, 220] width 250 height 25
click at [559, 227] on icon at bounding box center [555, 220] width 14 height 14
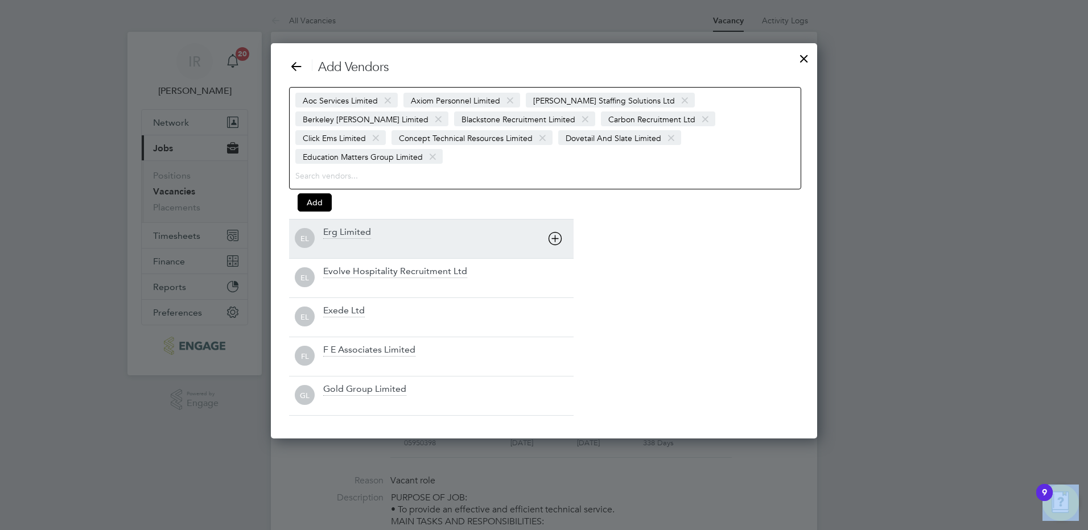
click at [558, 232] on icon at bounding box center [555, 239] width 14 height 14
click at [556, 244] on icon at bounding box center [555, 239] width 14 height 14
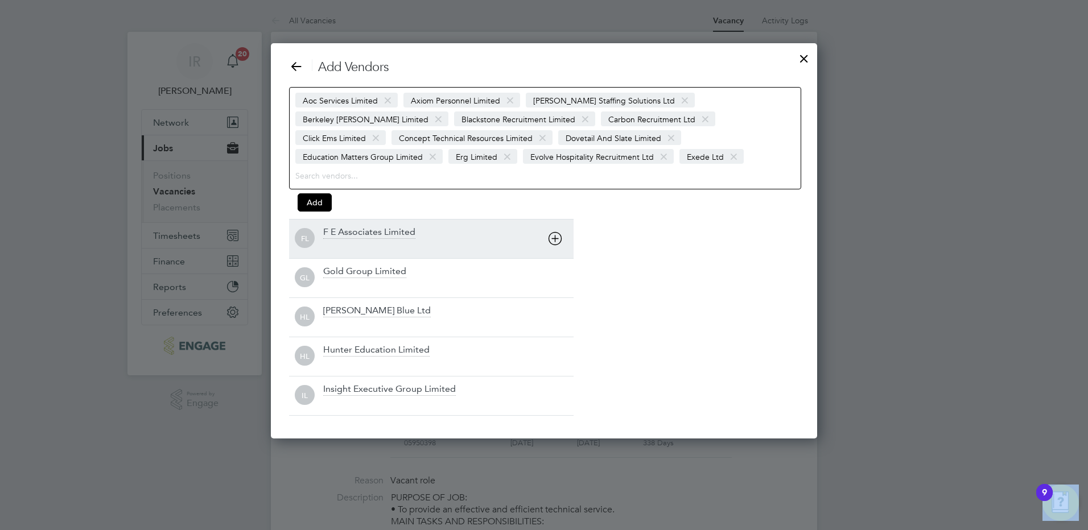
click at [556, 244] on icon at bounding box center [555, 239] width 14 height 14
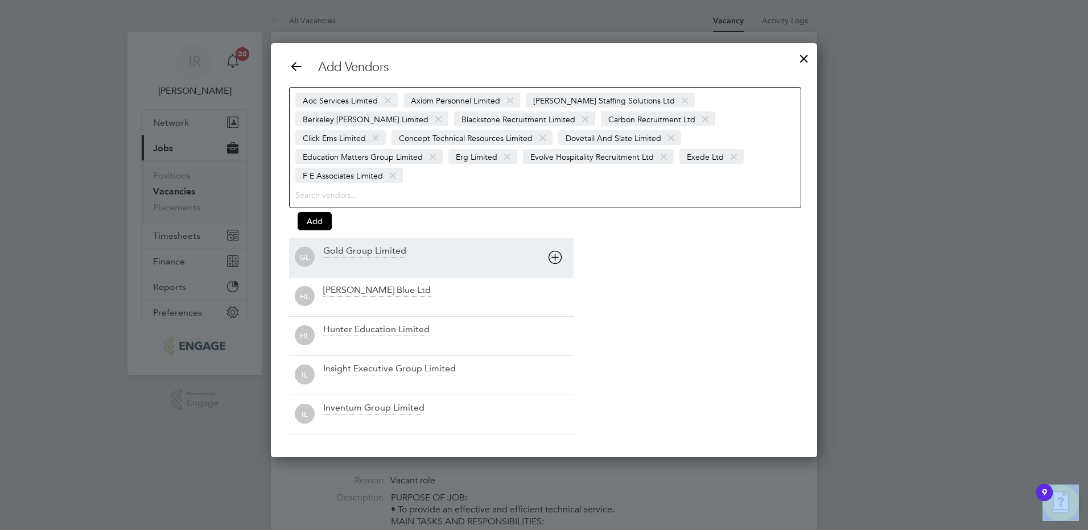
click at [554, 250] on icon at bounding box center [555, 257] width 14 height 14
click at [555, 262] on icon at bounding box center [555, 257] width 14 height 14
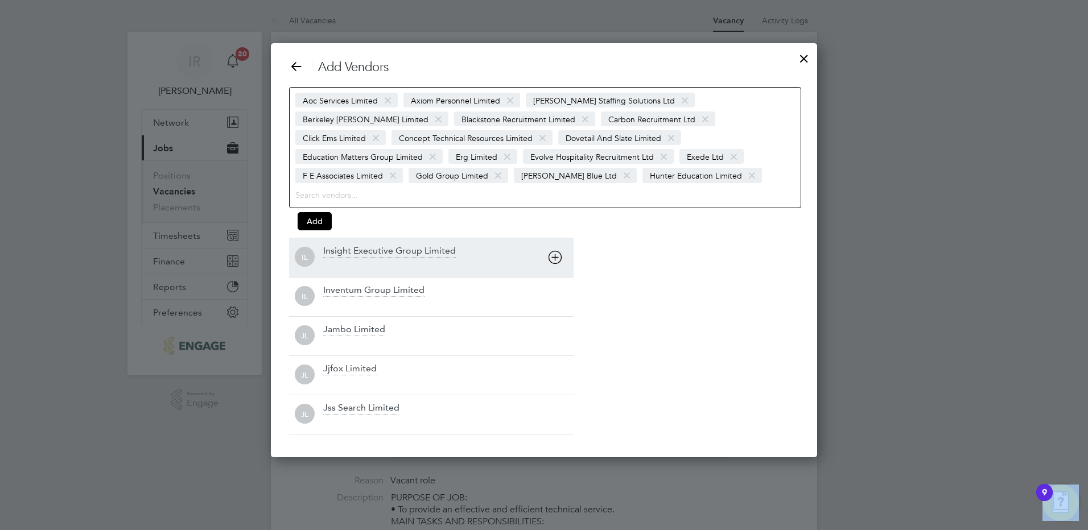
click at [555, 262] on icon at bounding box center [555, 257] width 14 height 14
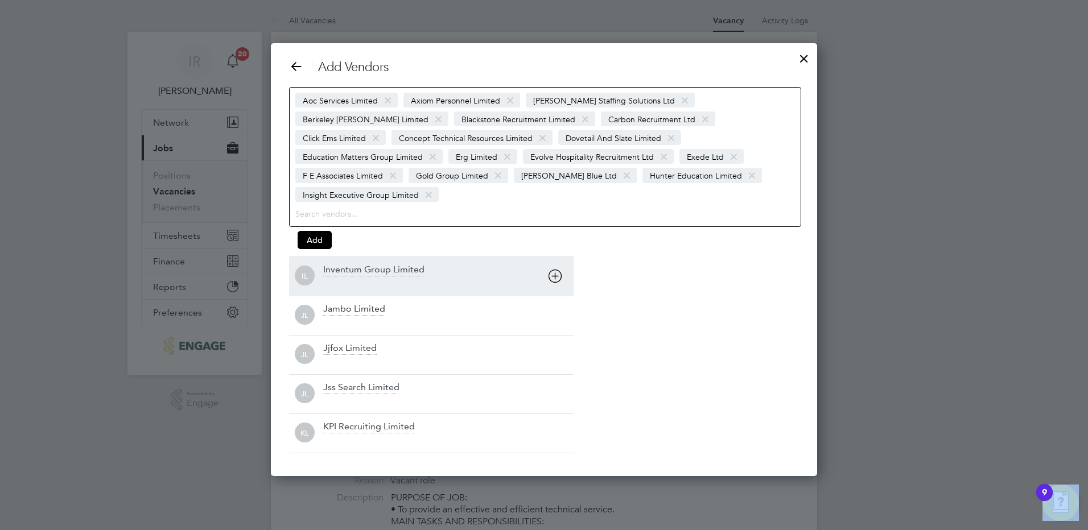
click at [555, 269] on icon at bounding box center [555, 276] width 14 height 14
click at [556, 277] on icon at bounding box center [555, 276] width 14 height 14
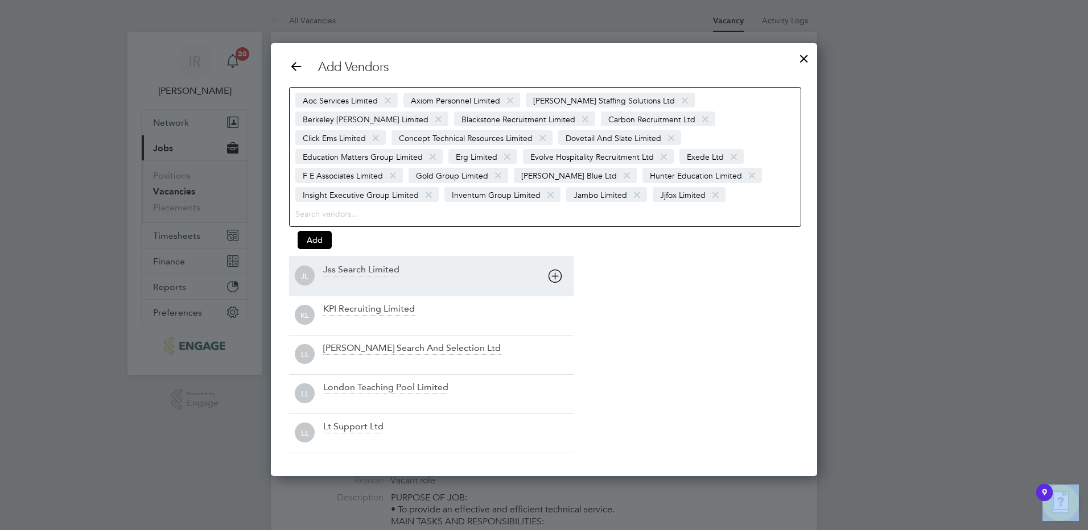
click at [556, 278] on icon at bounding box center [555, 276] width 14 height 14
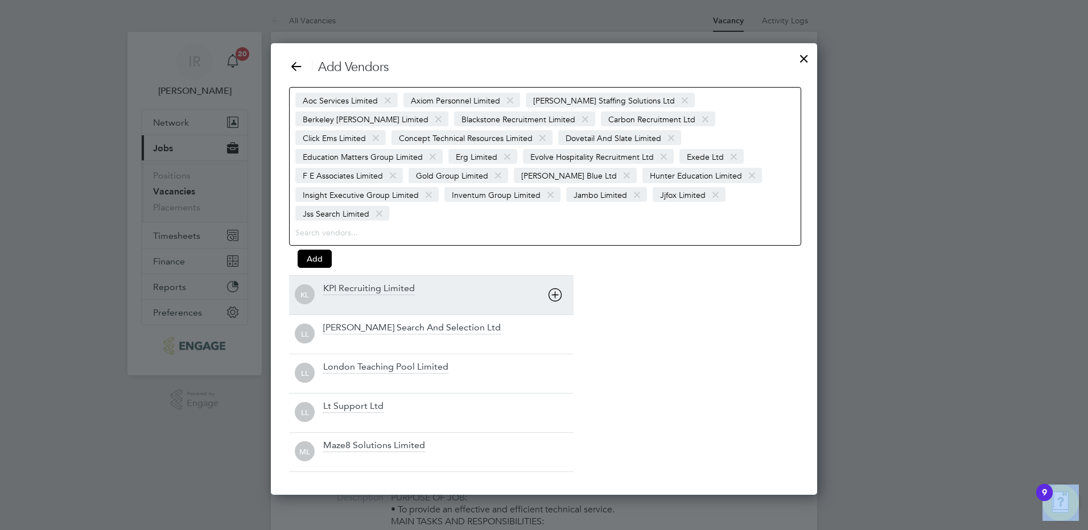
click at [556, 288] on icon at bounding box center [555, 295] width 14 height 14
click at [556, 278] on div "LL Langley Search And Selection Ltd" at bounding box center [431, 294] width 285 height 39
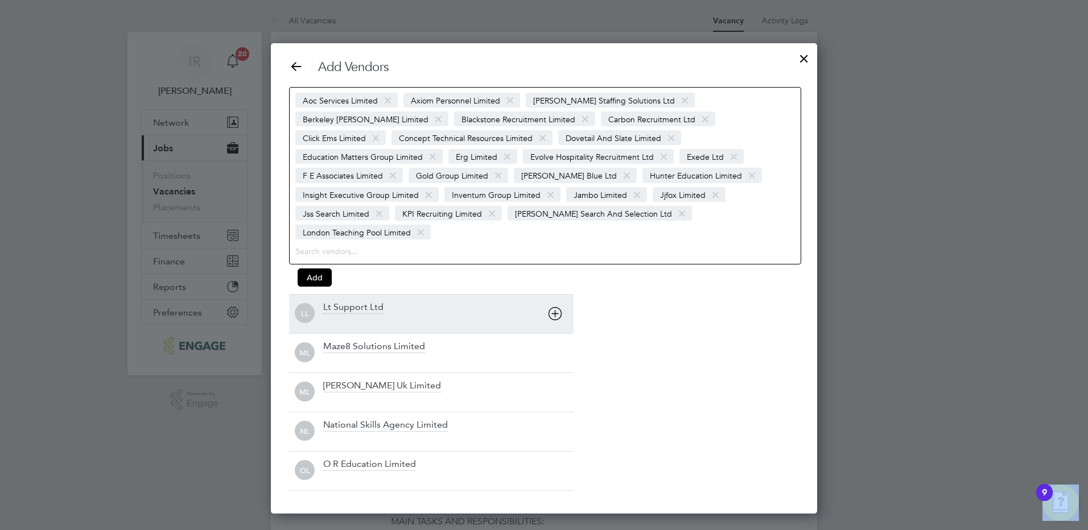
click at [556, 307] on icon at bounding box center [555, 314] width 14 height 14
click at [556, 302] on div "National Skills Agency Limited" at bounding box center [448, 314] width 250 height 25
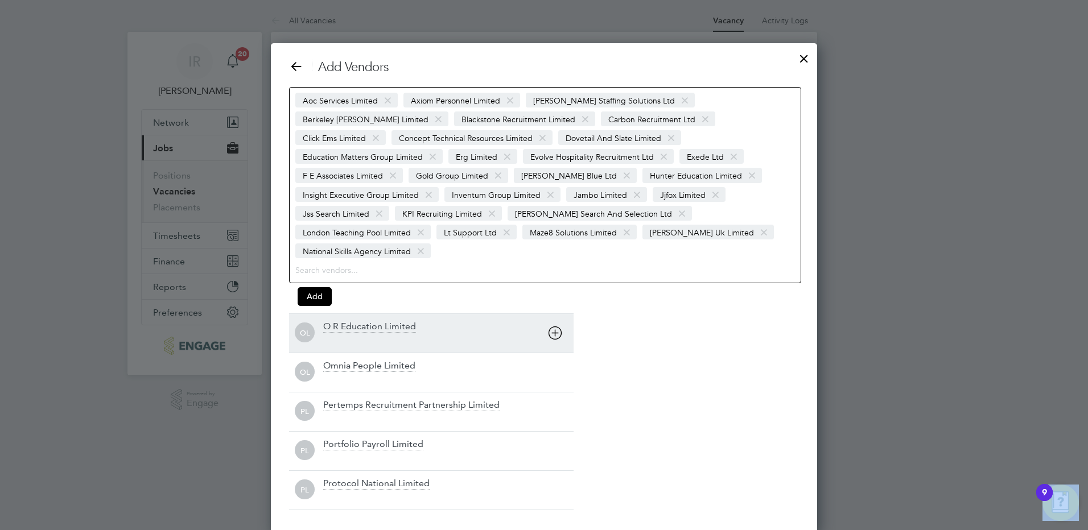
click at [557, 326] on icon at bounding box center [555, 333] width 14 height 14
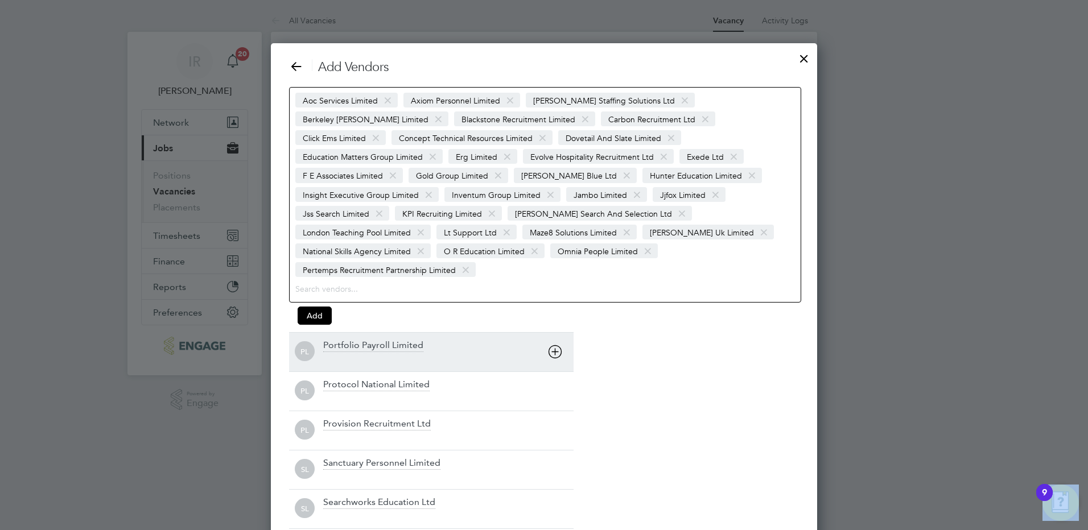
click at [557, 332] on div "PL Portfolio Payroll Limited" at bounding box center [431, 351] width 285 height 39
click at [550, 354] on div at bounding box center [448, 359] width 250 height 11
click at [551, 345] on icon at bounding box center [555, 352] width 14 height 14
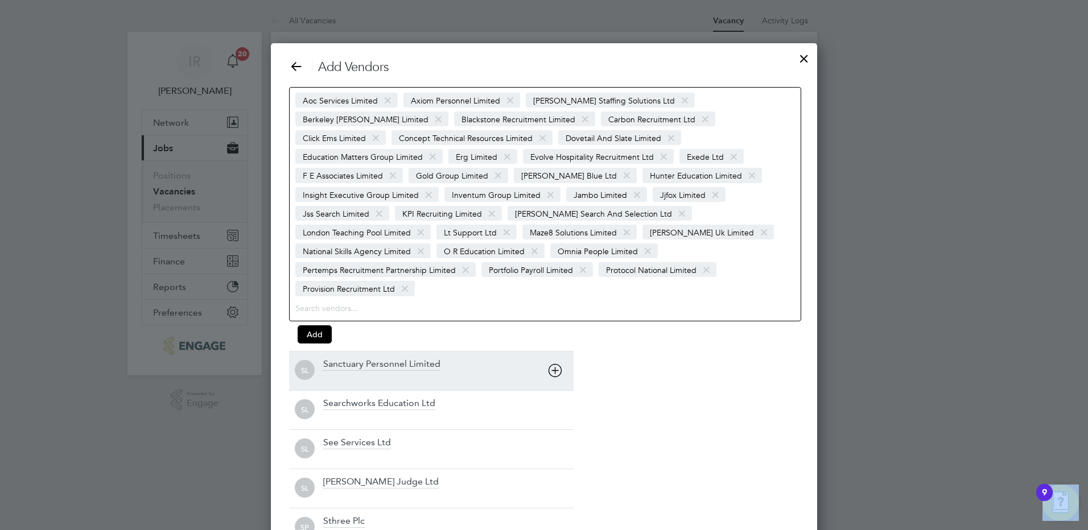
click at [553, 364] on icon at bounding box center [555, 371] width 14 height 14
click at [554, 364] on icon at bounding box center [555, 371] width 14 height 14
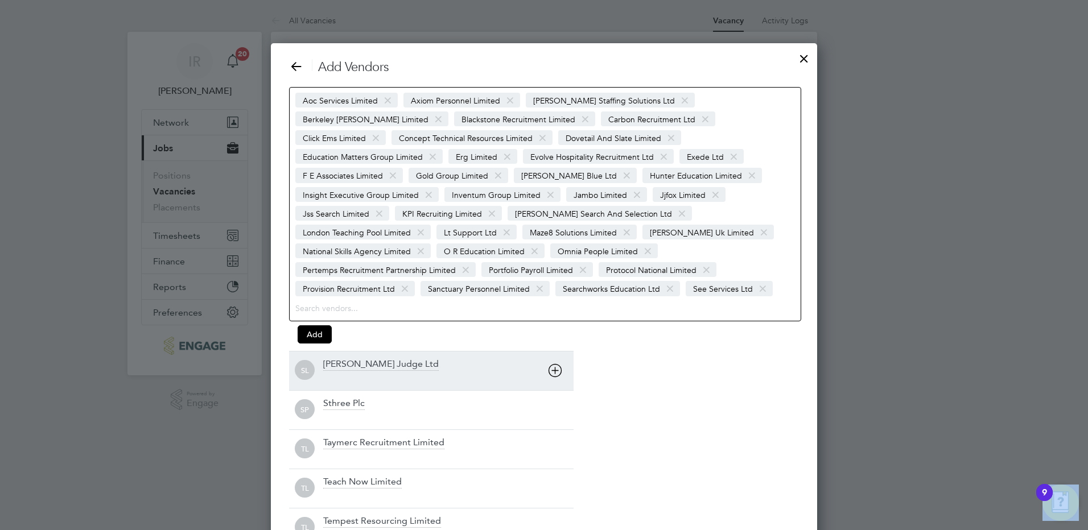
click at [554, 364] on icon at bounding box center [555, 371] width 14 height 14
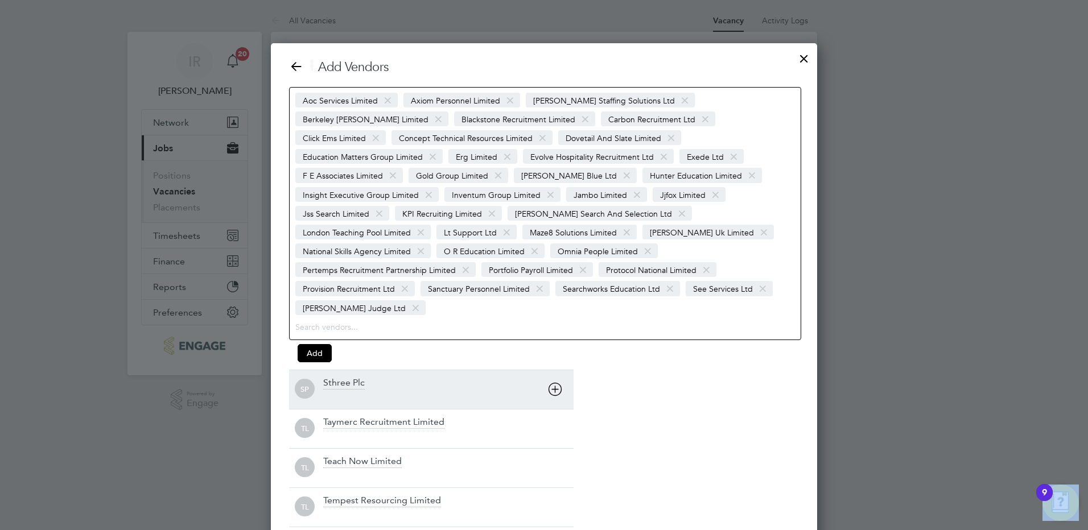
click at [554, 370] on div "SP Sthree Plc" at bounding box center [431, 389] width 285 height 39
click at [554, 382] on icon at bounding box center [555, 389] width 14 height 14
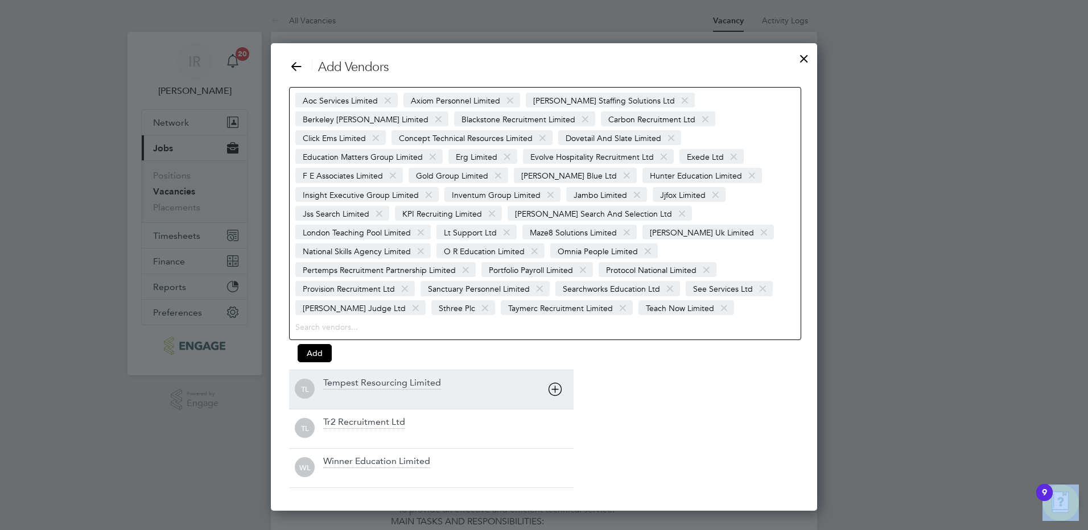
click at [554, 382] on icon at bounding box center [555, 389] width 14 height 14
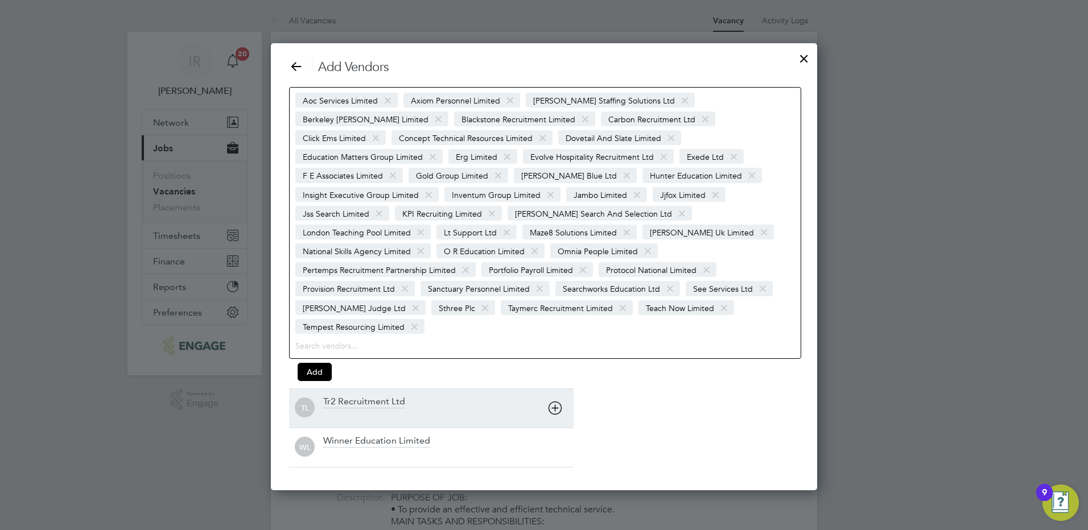
click at [554, 367] on div "Add Vendors Aoc Services Limited Axiom Personnel Limited Barker Ross Staffing S…" at bounding box center [544, 263] width 510 height 409
click at [556, 401] on icon at bounding box center [555, 408] width 14 height 14
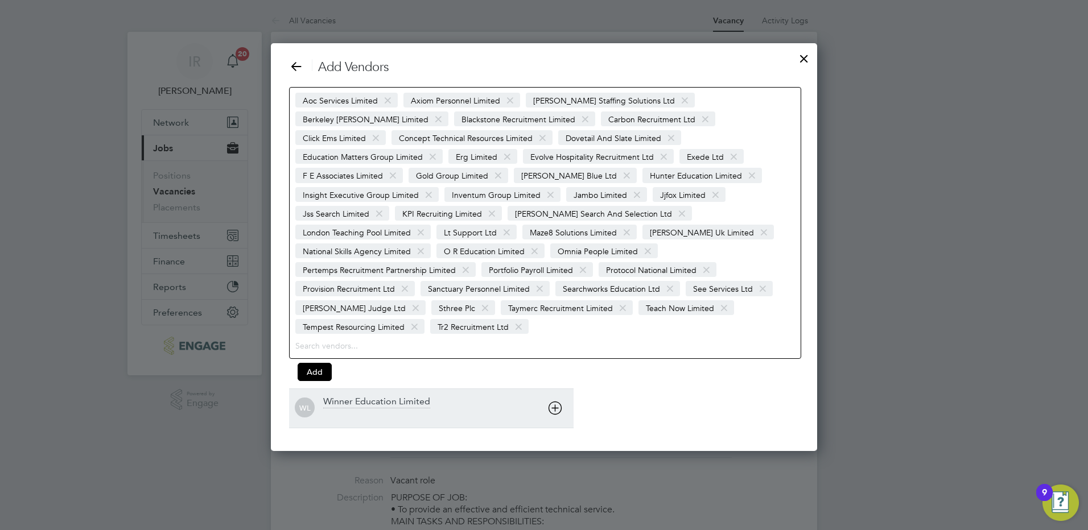
click at [554, 401] on icon at bounding box center [555, 408] width 14 height 14
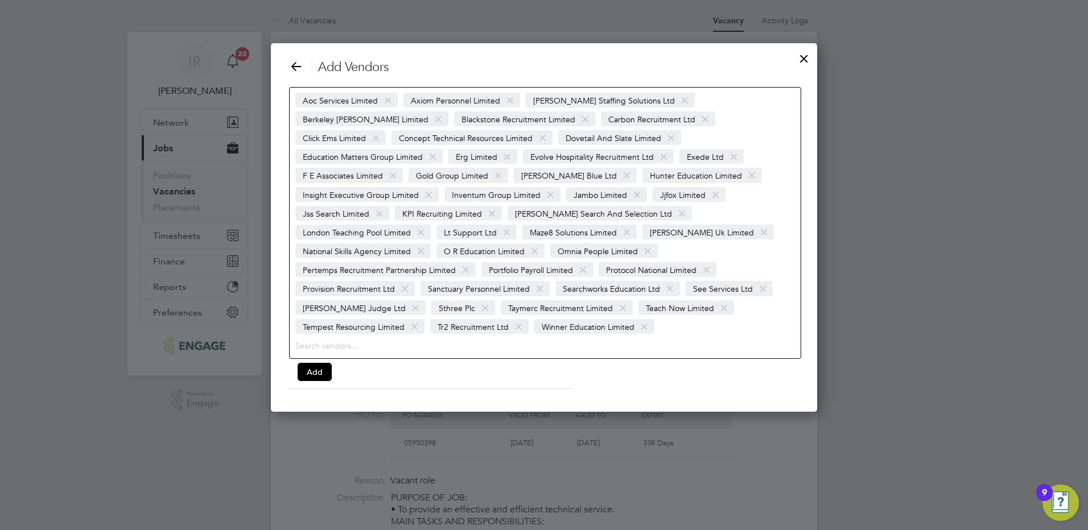
click at [641, 316] on span at bounding box center [644, 327] width 17 height 22
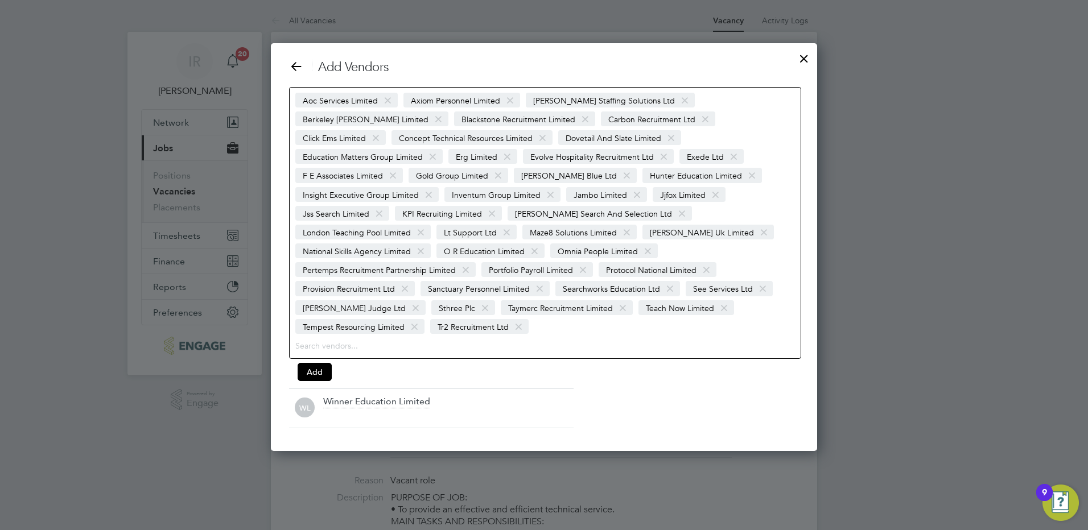
click at [414, 316] on span at bounding box center [414, 327] width 17 height 22
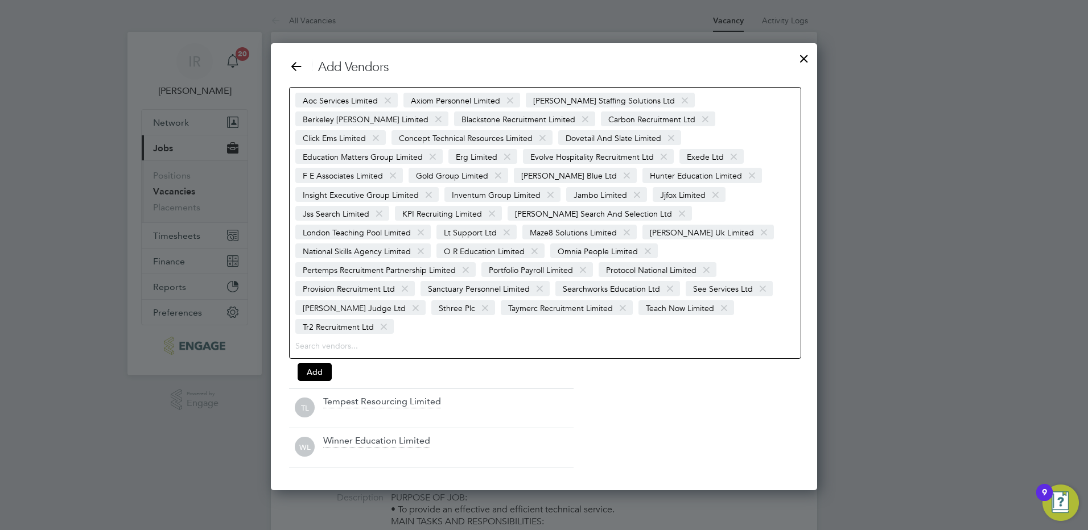
click at [716, 298] on span at bounding box center [724, 309] width 17 height 22
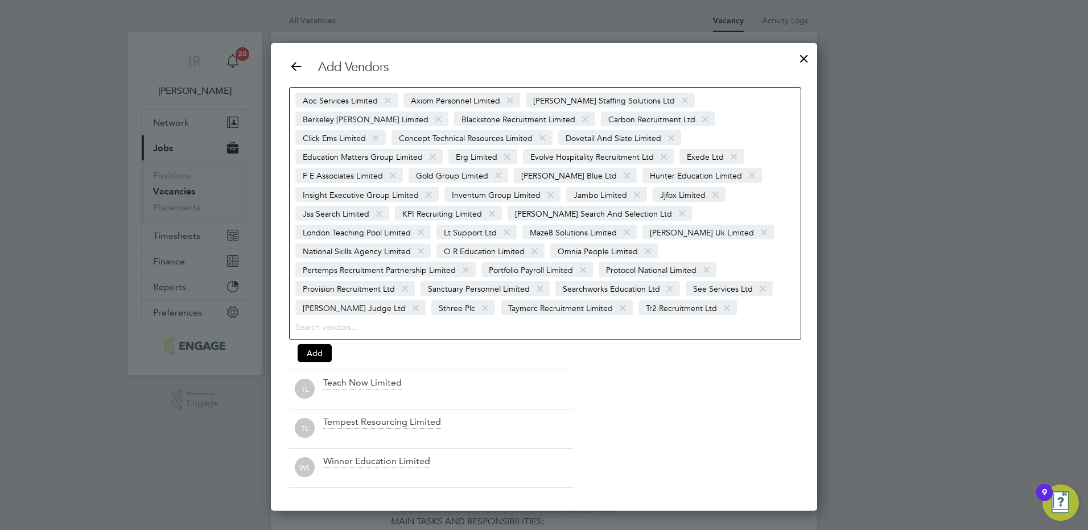
click at [615, 298] on span at bounding box center [623, 309] width 17 height 22
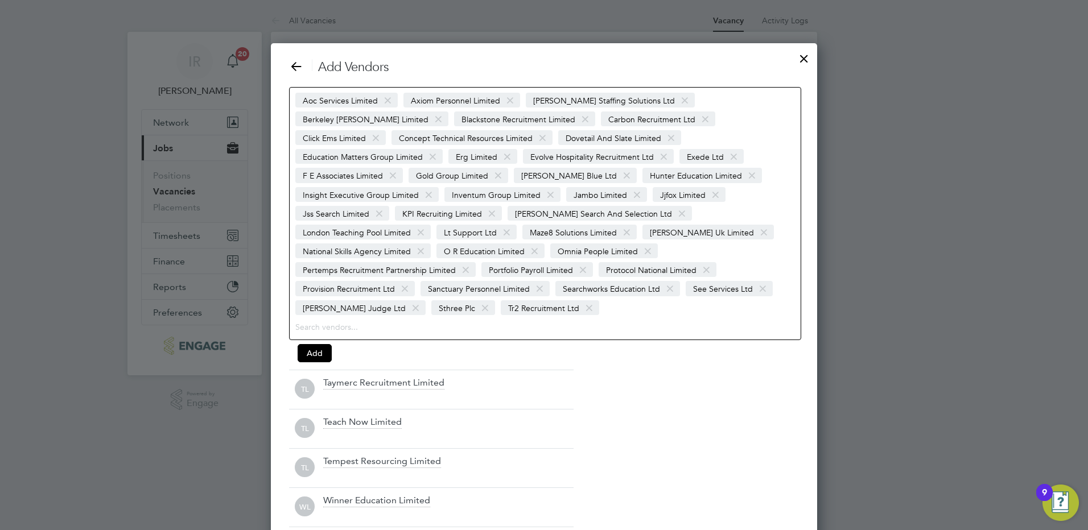
click at [477, 298] on span at bounding box center [485, 309] width 17 height 22
click at [408, 298] on span at bounding box center [416, 309] width 17 height 22
click at [759, 278] on span at bounding box center [763, 289] width 17 height 22
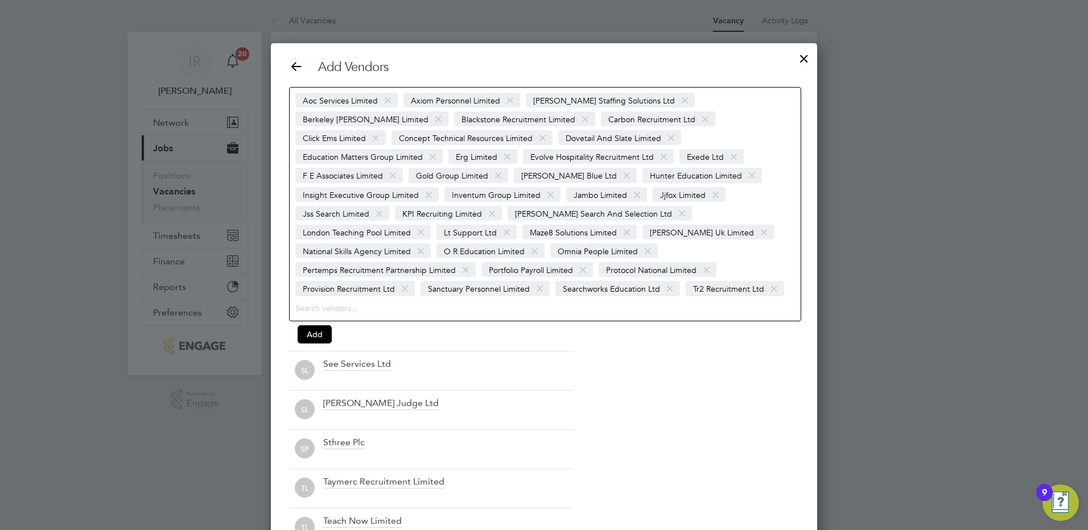
click at [663, 278] on span at bounding box center [670, 289] width 17 height 22
click at [537, 278] on span at bounding box center [540, 289] width 17 height 22
click at [579, 260] on span at bounding box center [583, 271] width 17 height 22
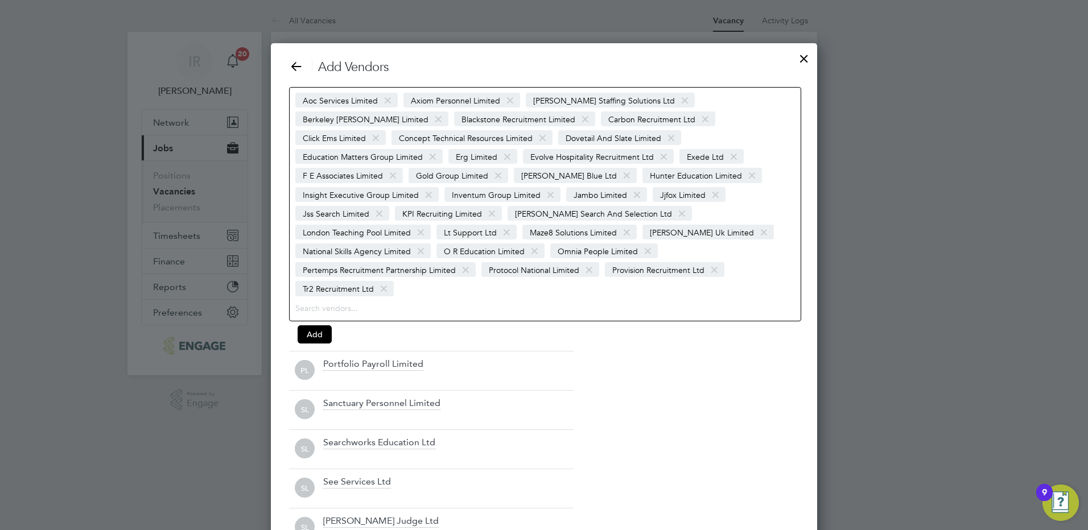
click at [461, 260] on span at bounding box center [466, 271] width 17 height 22
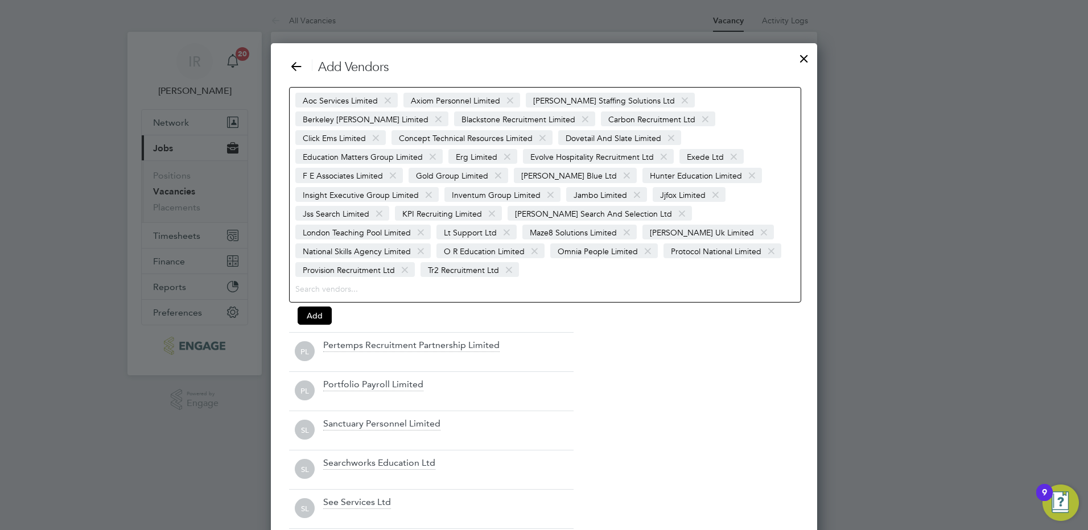
click at [543, 241] on span at bounding box center [534, 252] width 17 height 22
click at [429, 241] on span at bounding box center [421, 252] width 17 height 22
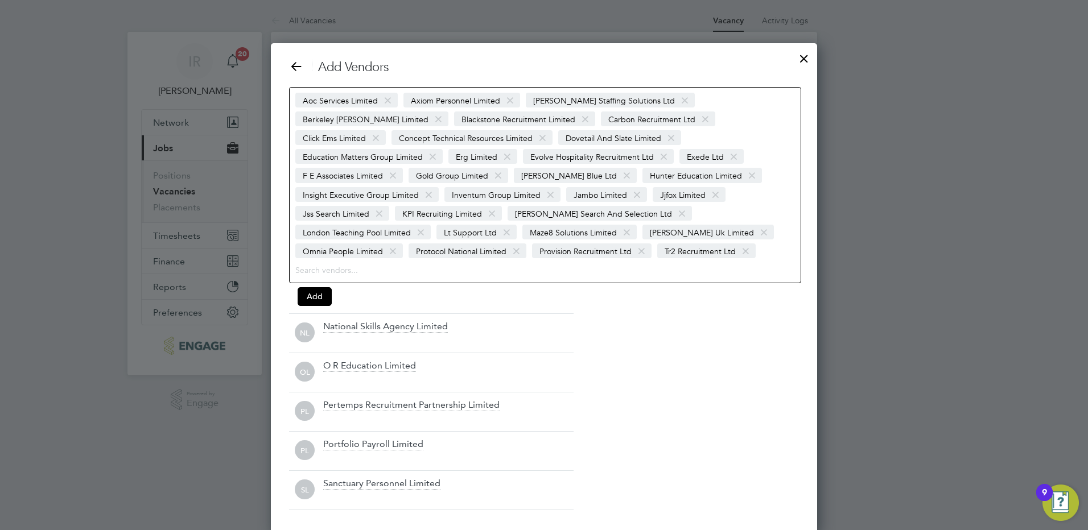
click at [515, 222] on span at bounding box center [507, 233] width 17 height 22
click at [429, 222] on span at bounding box center [421, 233] width 17 height 22
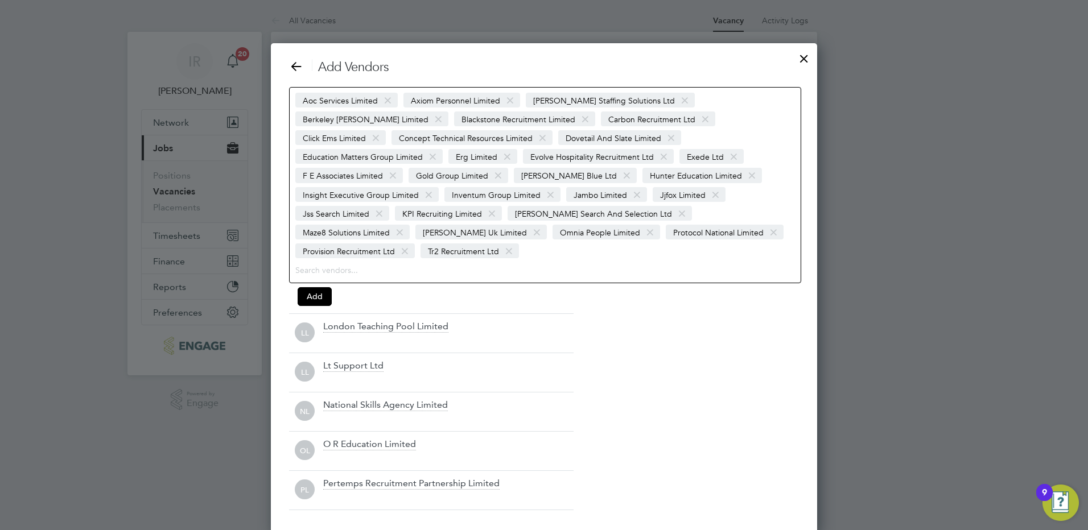
click at [674, 211] on span at bounding box center [682, 214] width 17 height 22
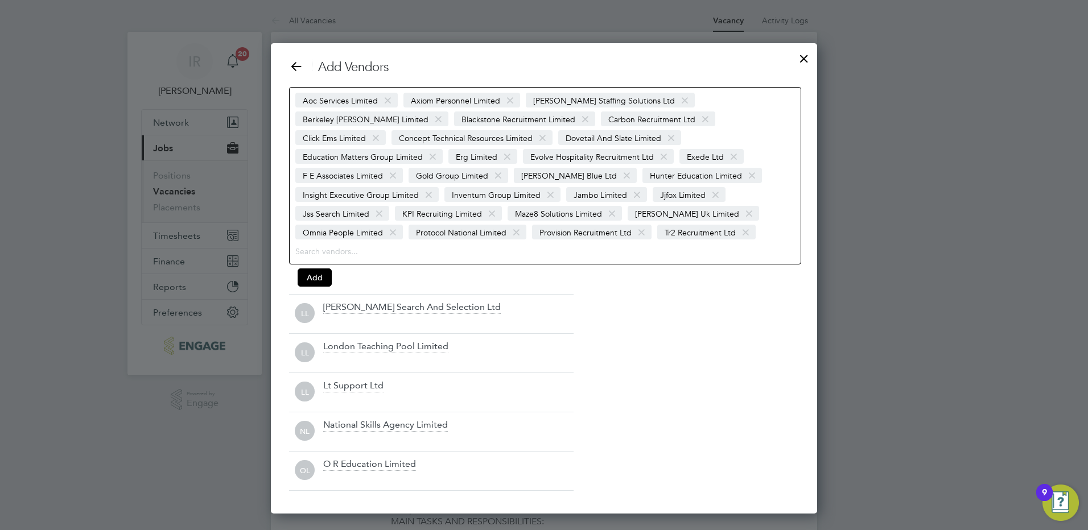
click at [500, 203] on span at bounding box center [492, 214] width 17 height 22
click at [388, 203] on span at bounding box center [379, 214] width 17 height 22
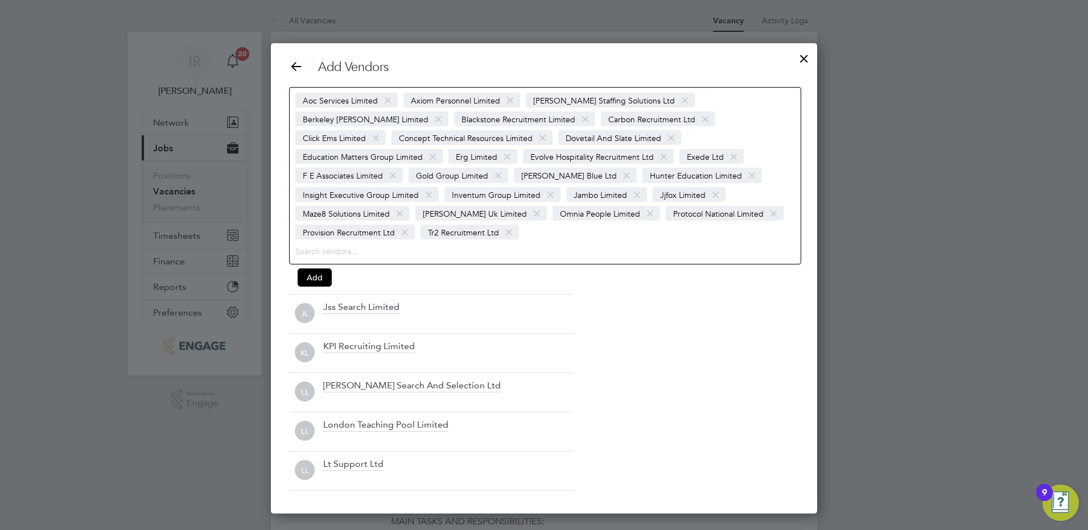
click at [542, 192] on span at bounding box center [550, 195] width 17 height 22
click at [437, 184] on span at bounding box center [429, 195] width 17 height 22
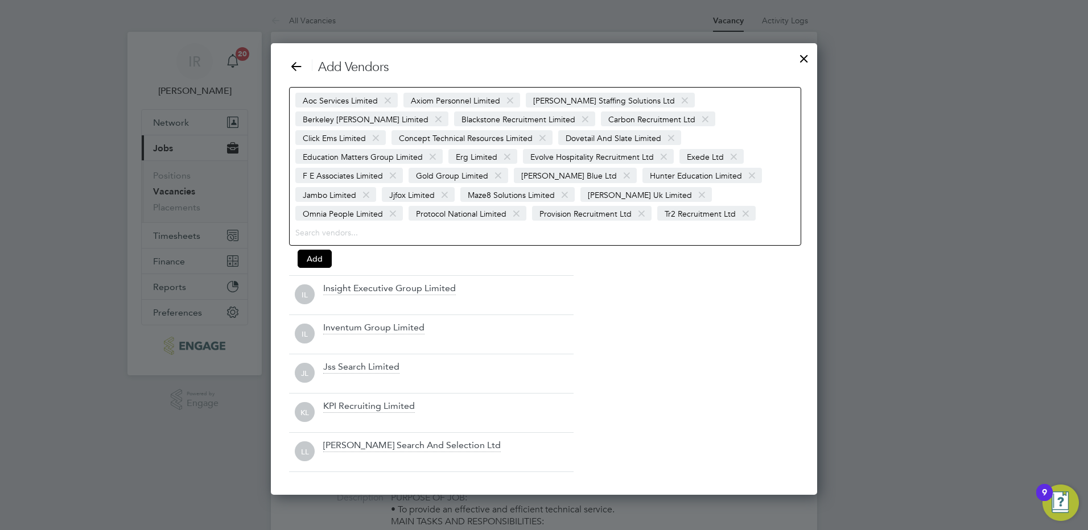
click at [490, 175] on span at bounding box center [498, 176] width 17 height 22
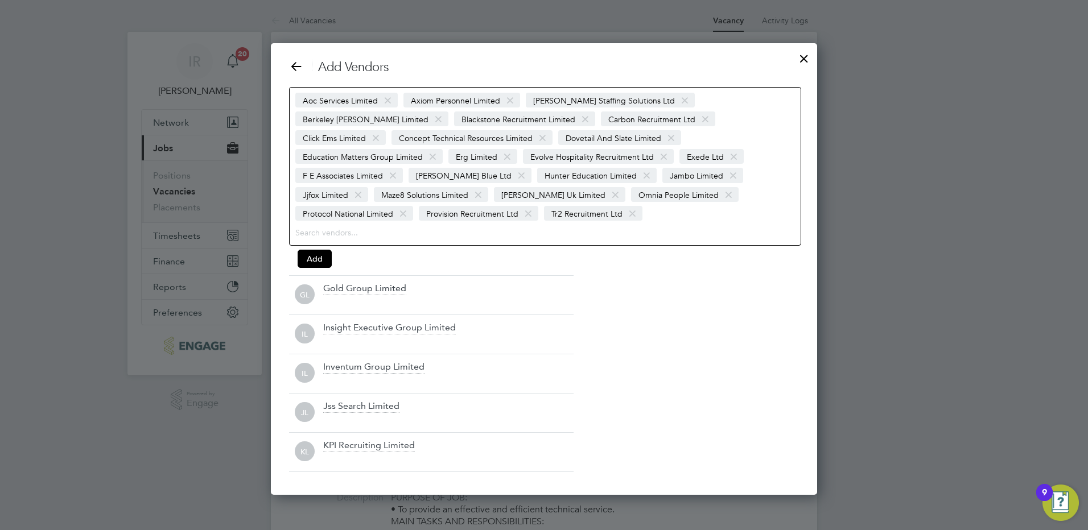
drag, startPoint x: 689, startPoint y: 156, endPoint x: 639, endPoint y: 160, distance: 50.8
click at [401, 165] on span at bounding box center [393, 176] width 17 height 22
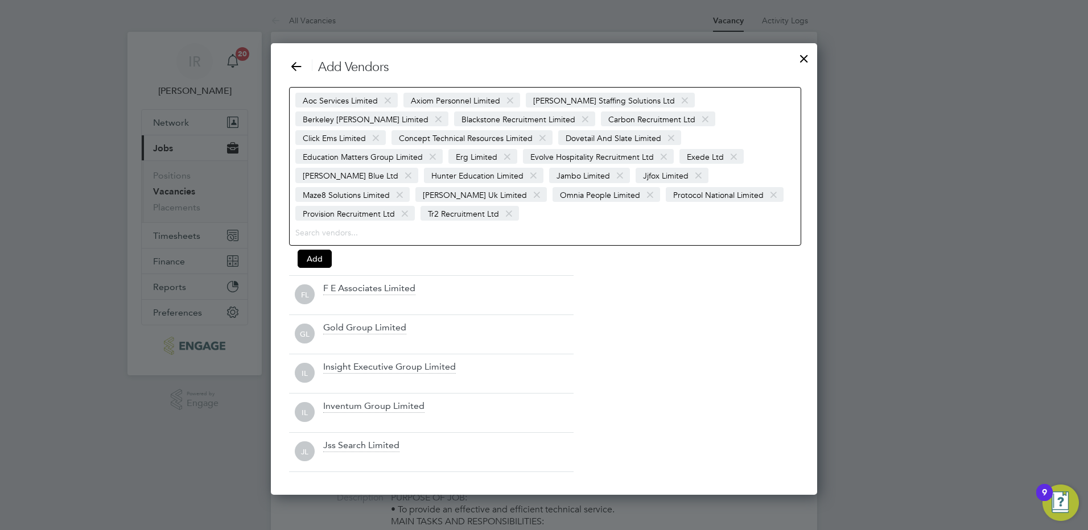
click at [656, 156] on span at bounding box center [664, 157] width 17 height 22
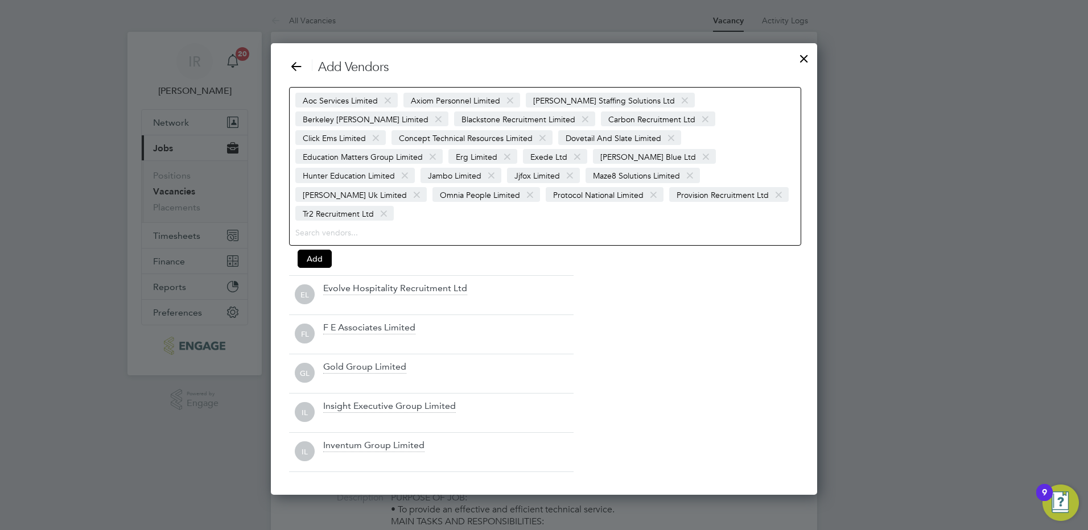
click at [499, 153] on span at bounding box center [507, 157] width 17 height 22
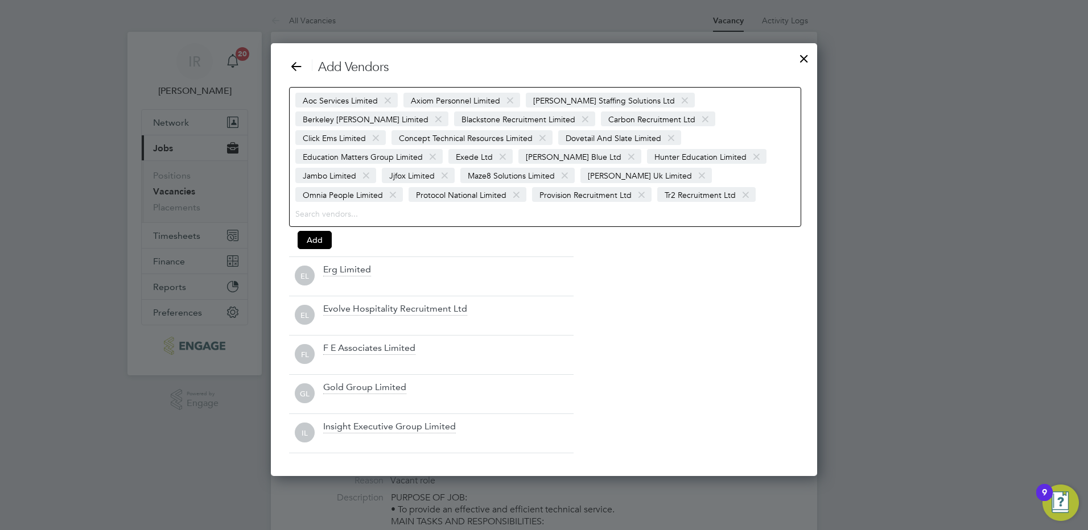
click at [441, 146] on span at bounding box center [433, 157] width 17 height 22
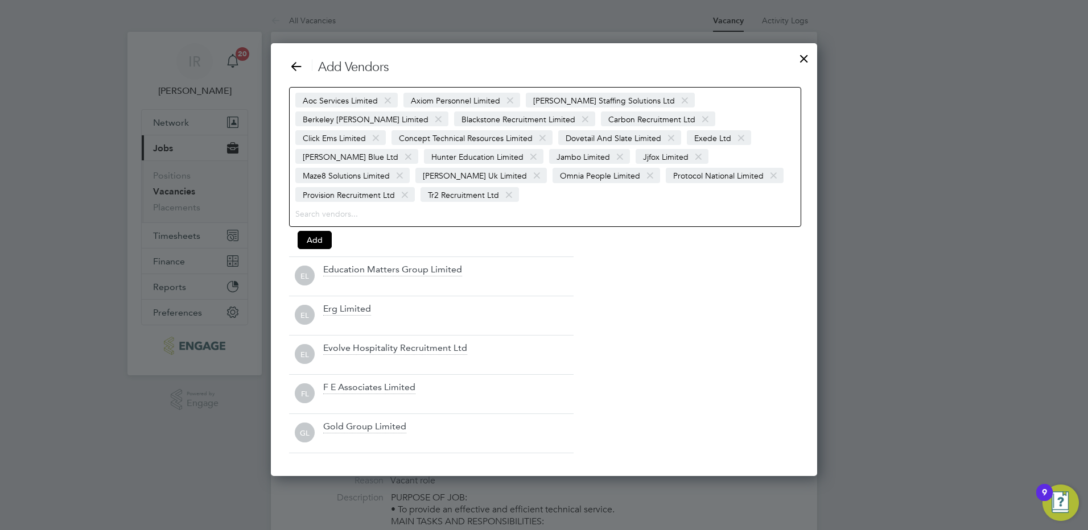
click at [534, 137] on span at bounding box center [542, 138] width 17 height 22
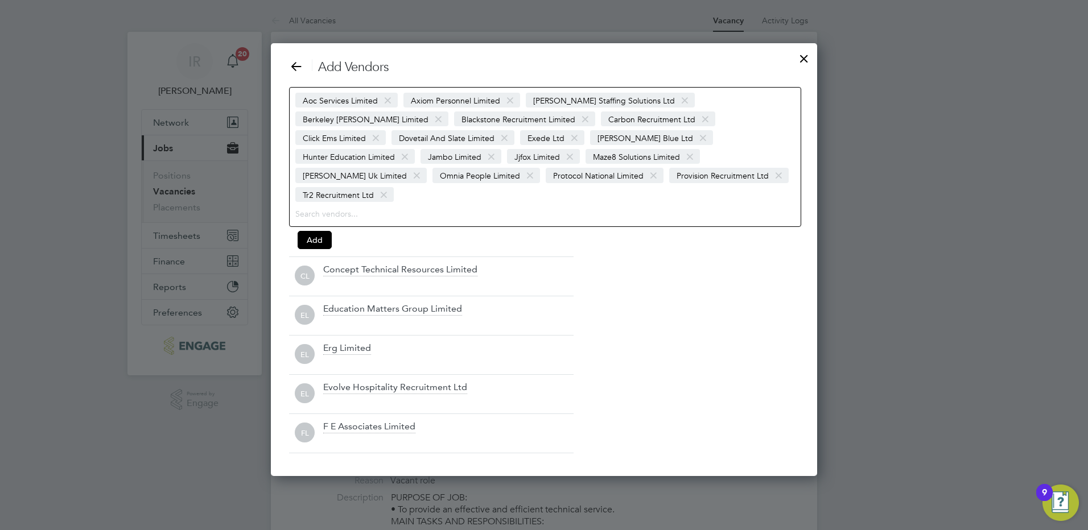
drag, startPoint x: 640, startPoint y: 118, endPoint x: 607, endPoint y: 123, distance: 33.4
click at [384, 127] on span at bounding box center [376, 138] width 17 height 22
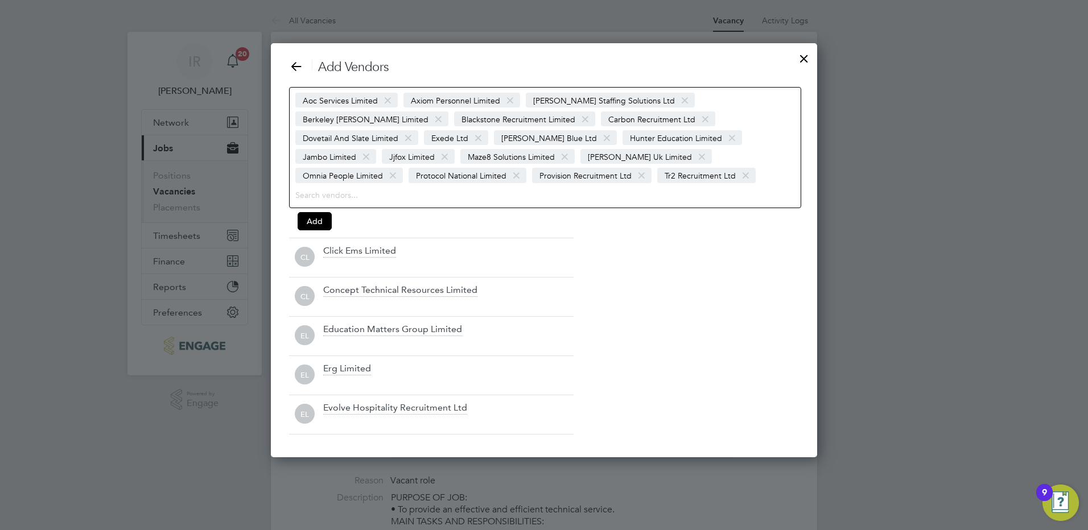
click at [577, 117] on span at bounding box center [585, 120] width 17 height 22
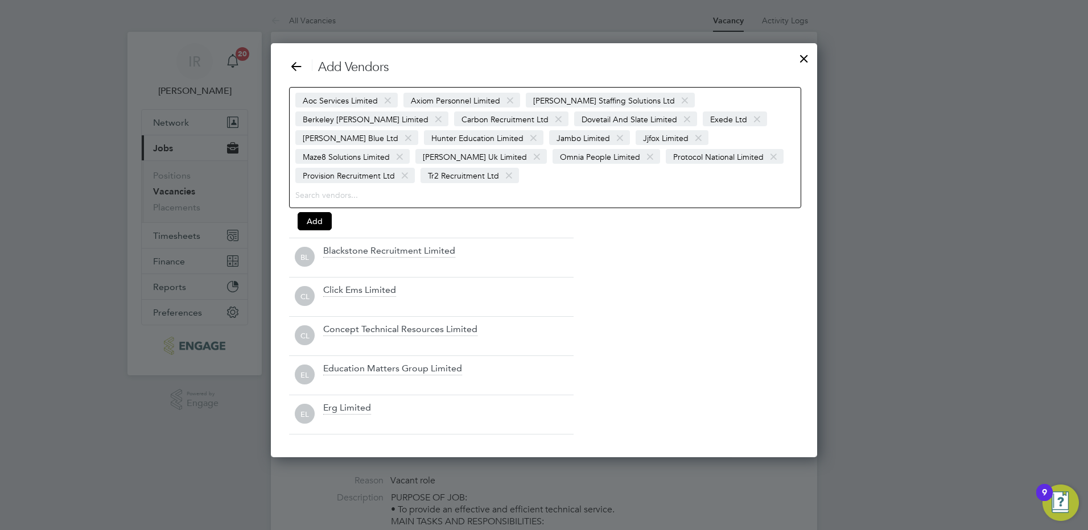
click at [447, 109] on span at bounding box center [438, 120] width 17 height 22
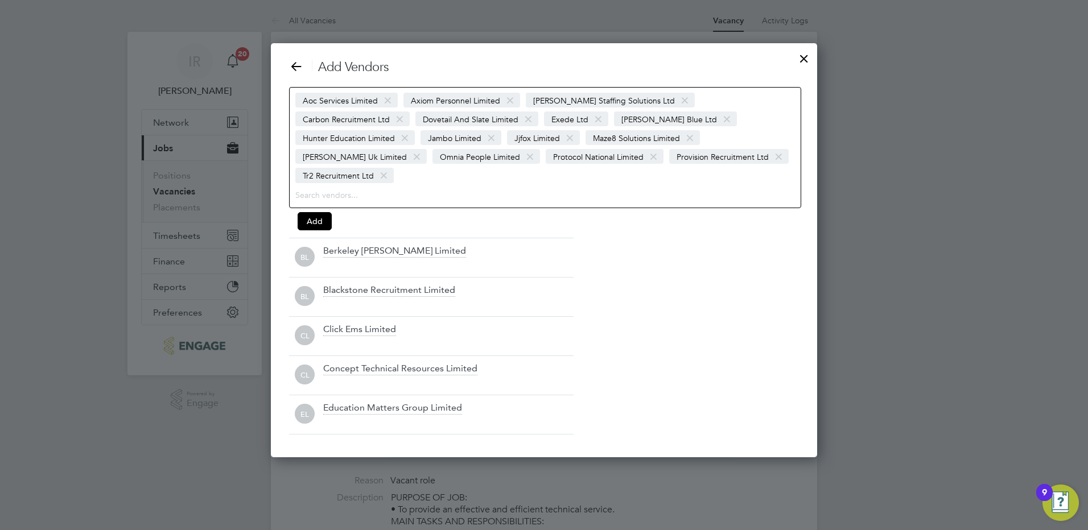
click at [677, 100] on span at bounding box center [685, 101] width 17 height 22
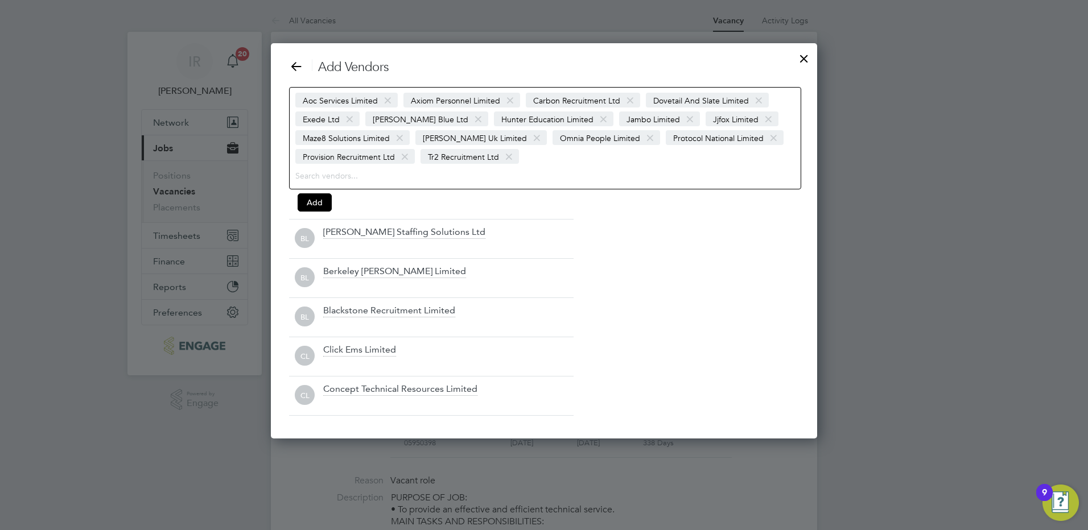
click at [507, 98] on span at bounding box center [510, 101] width 17 height 22
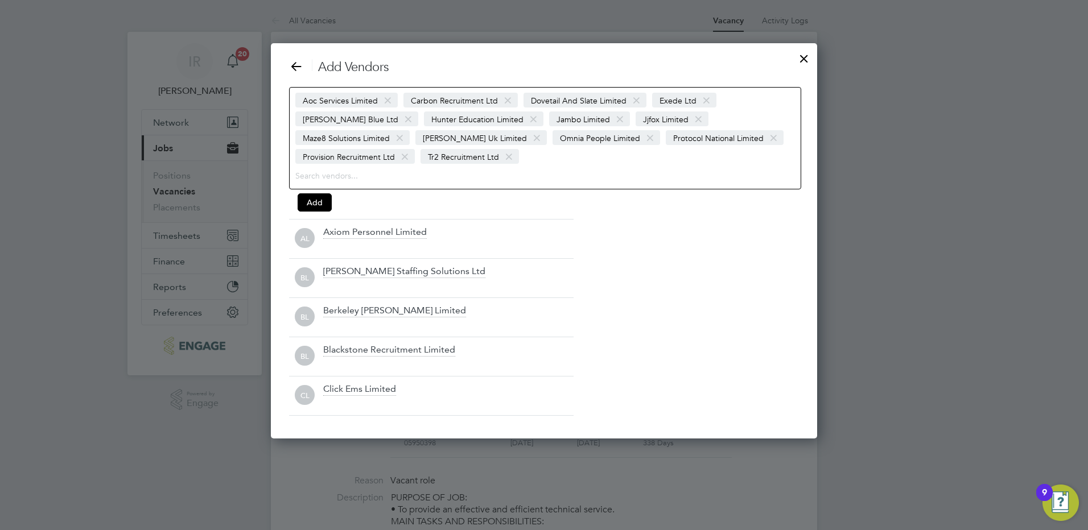
click at [388, 96] on span at bounding box center [388, 101] width 17 height 22
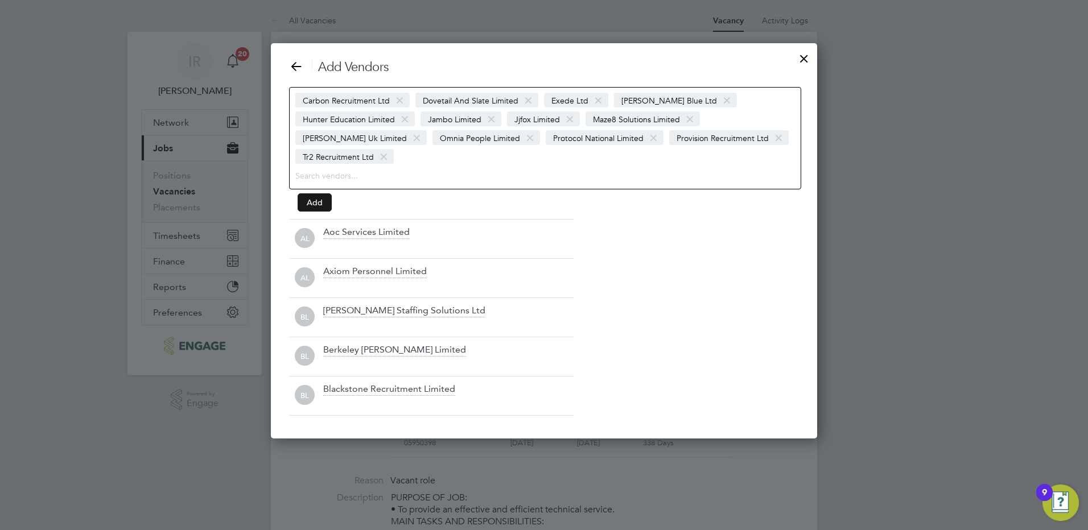
click at [319, 197] on button "Add" at bounding box center [315, 203] width 34 height 18
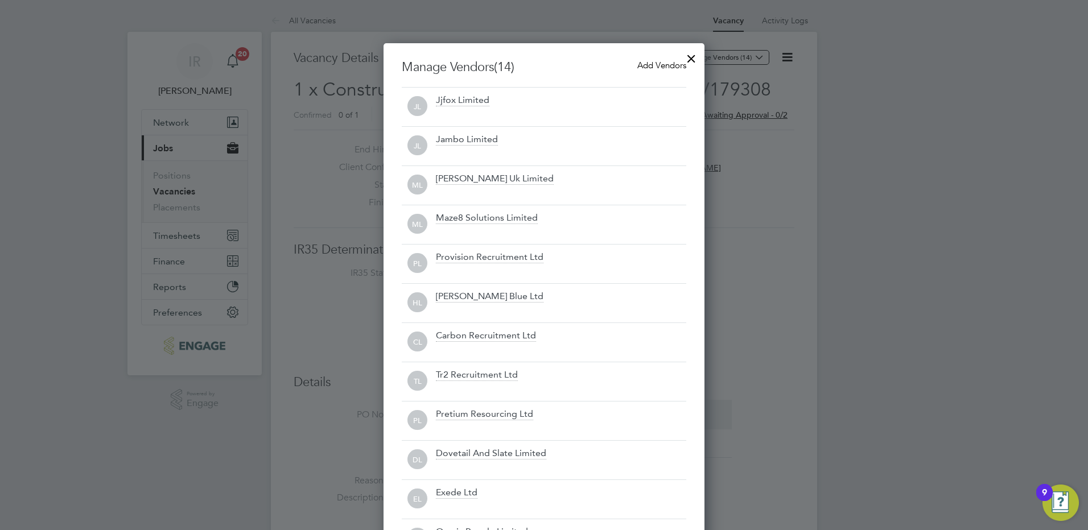
click at [692, 59] on div at bounding box center [691, 56] width 20 height 20
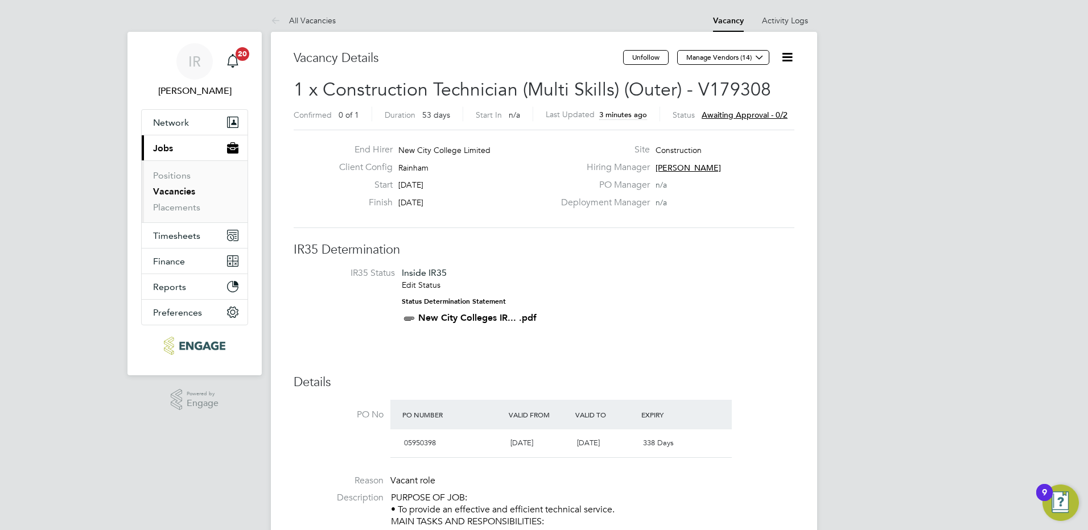
click at [302, 18] on link "All Vacancies" at bounding box center [303, 20] width 65 height 10
